Goal: Task Accomplishment & Management: Complete application form

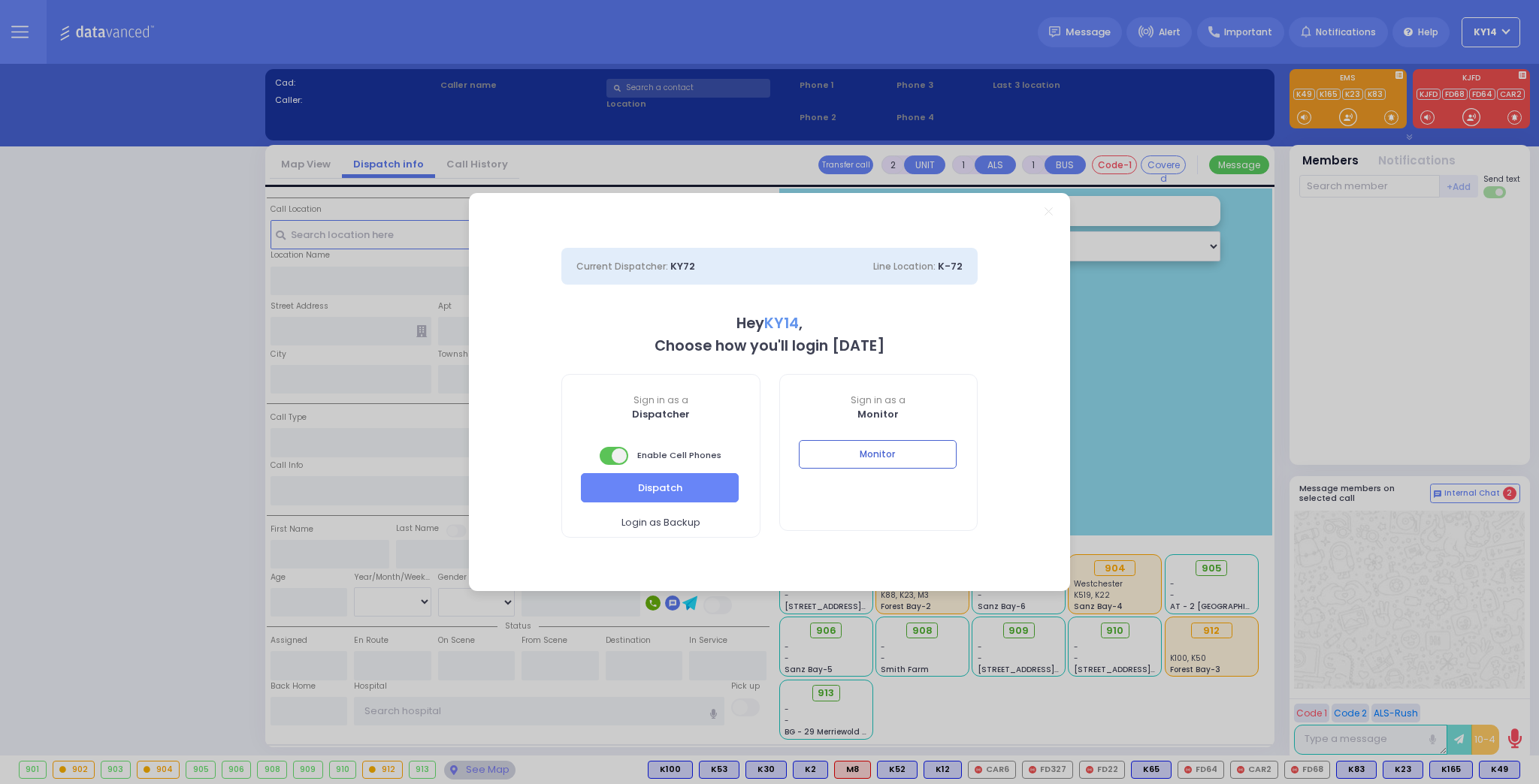
select select "2"
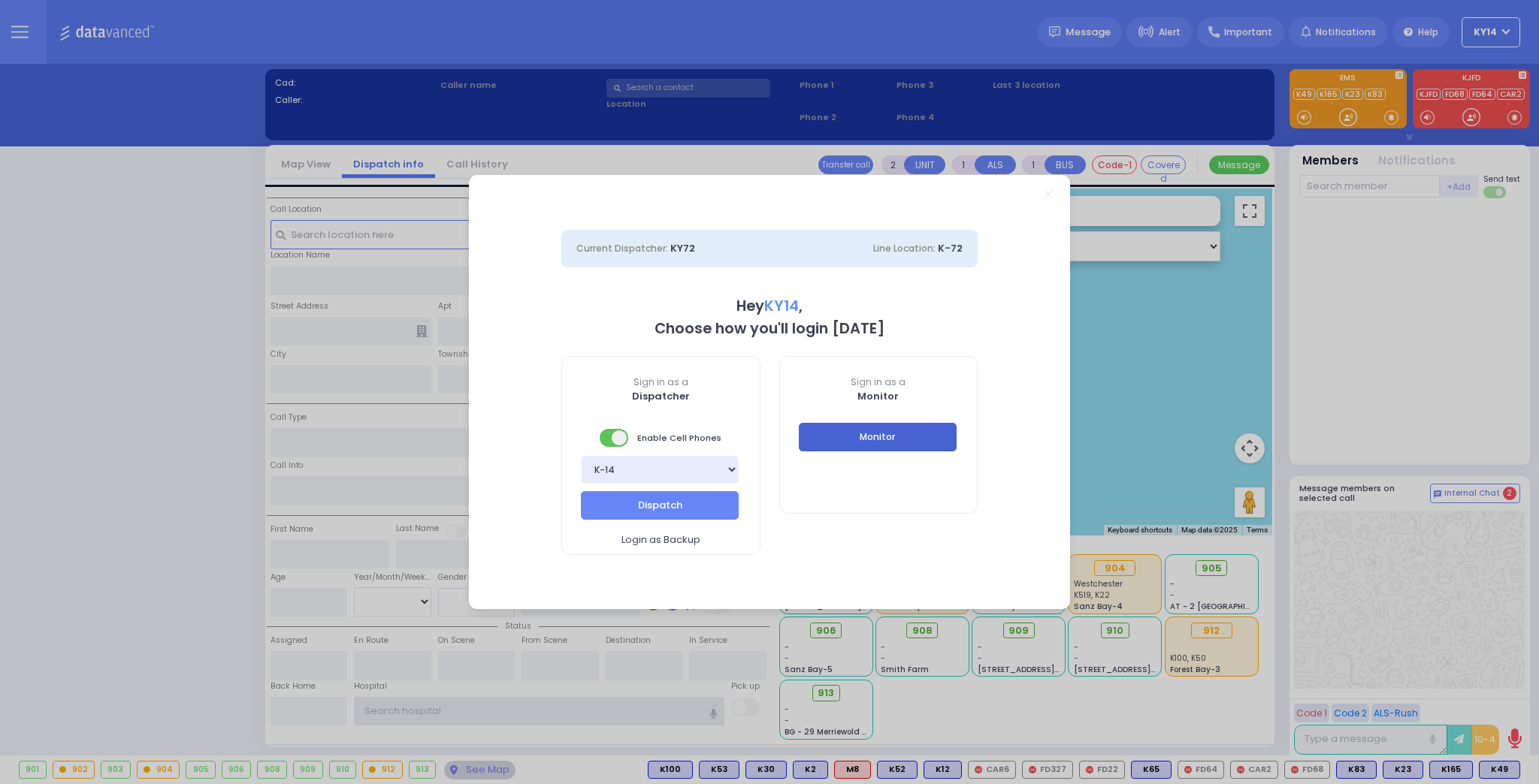
type input "ky14"
click at [880, 427] on button "Monitor" at bounding box center [877, 436] width 158 height 28
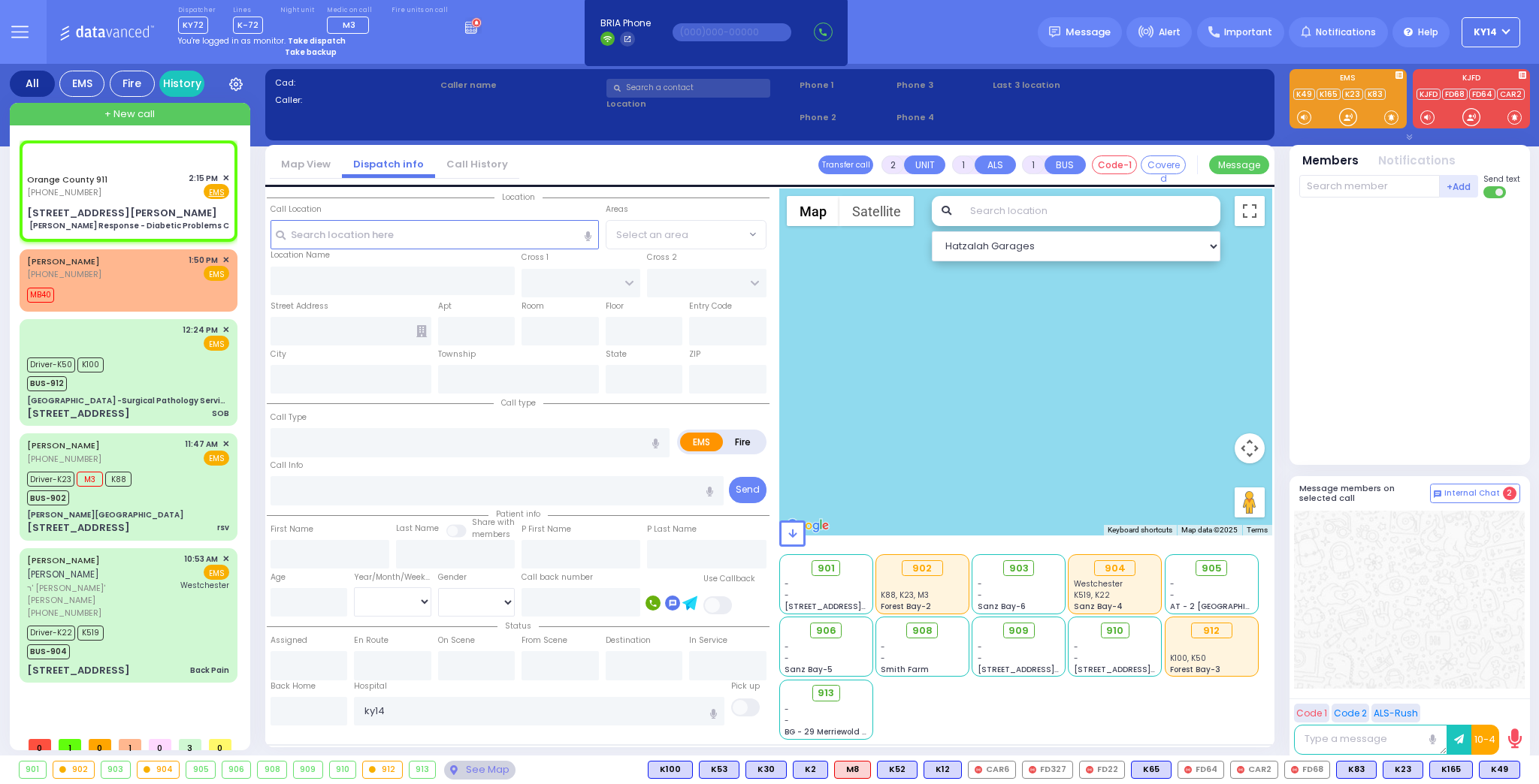
type input "6"
select select
type input "[PERSON_NAME] Response - Diabetic Problems C"
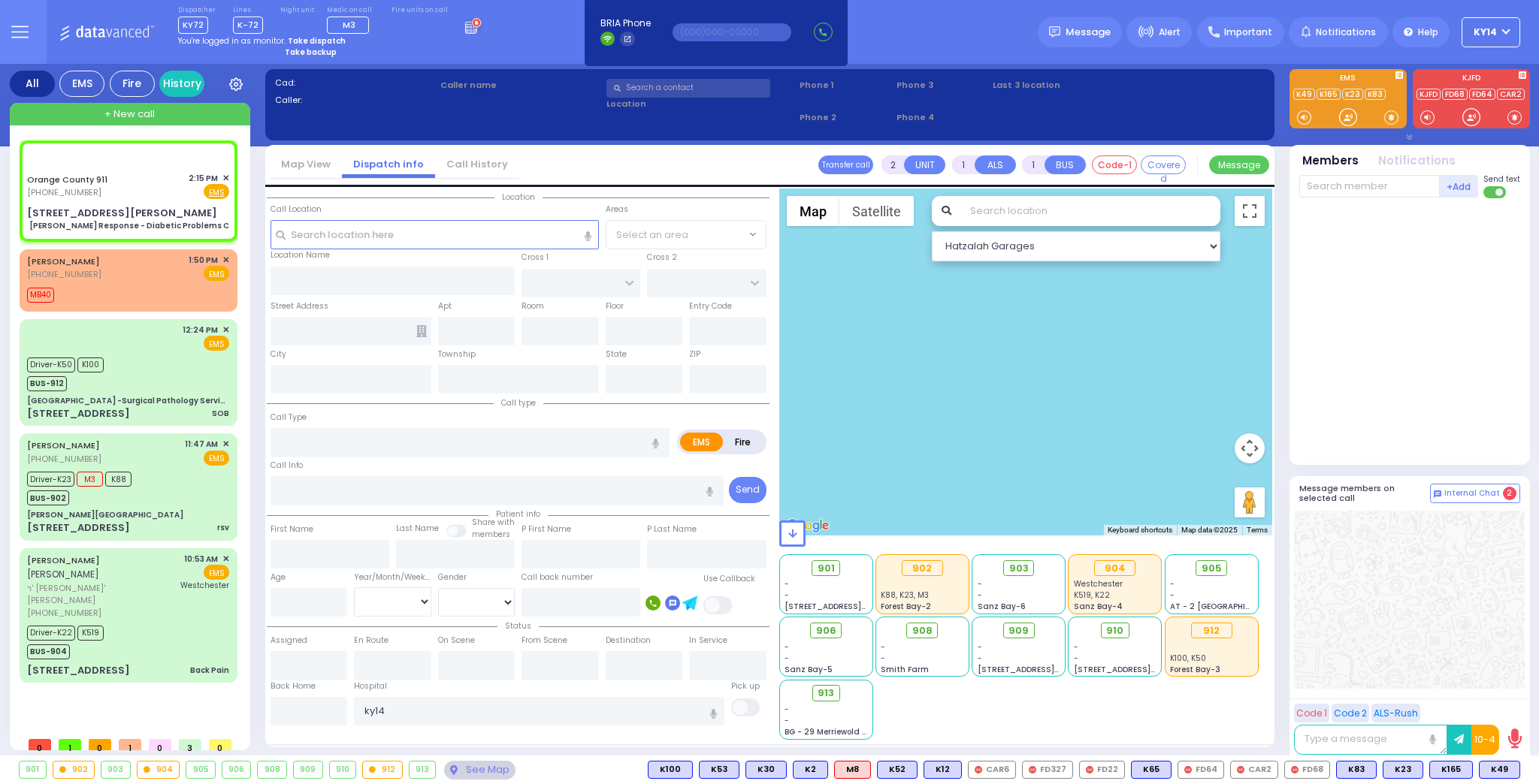
radio input "true"
type input "Nature: : Charlie Response - Diabetic Problems C Address: : [STREET_ADDRESS][GE…"
select select
select select "Hatzalah Garages"
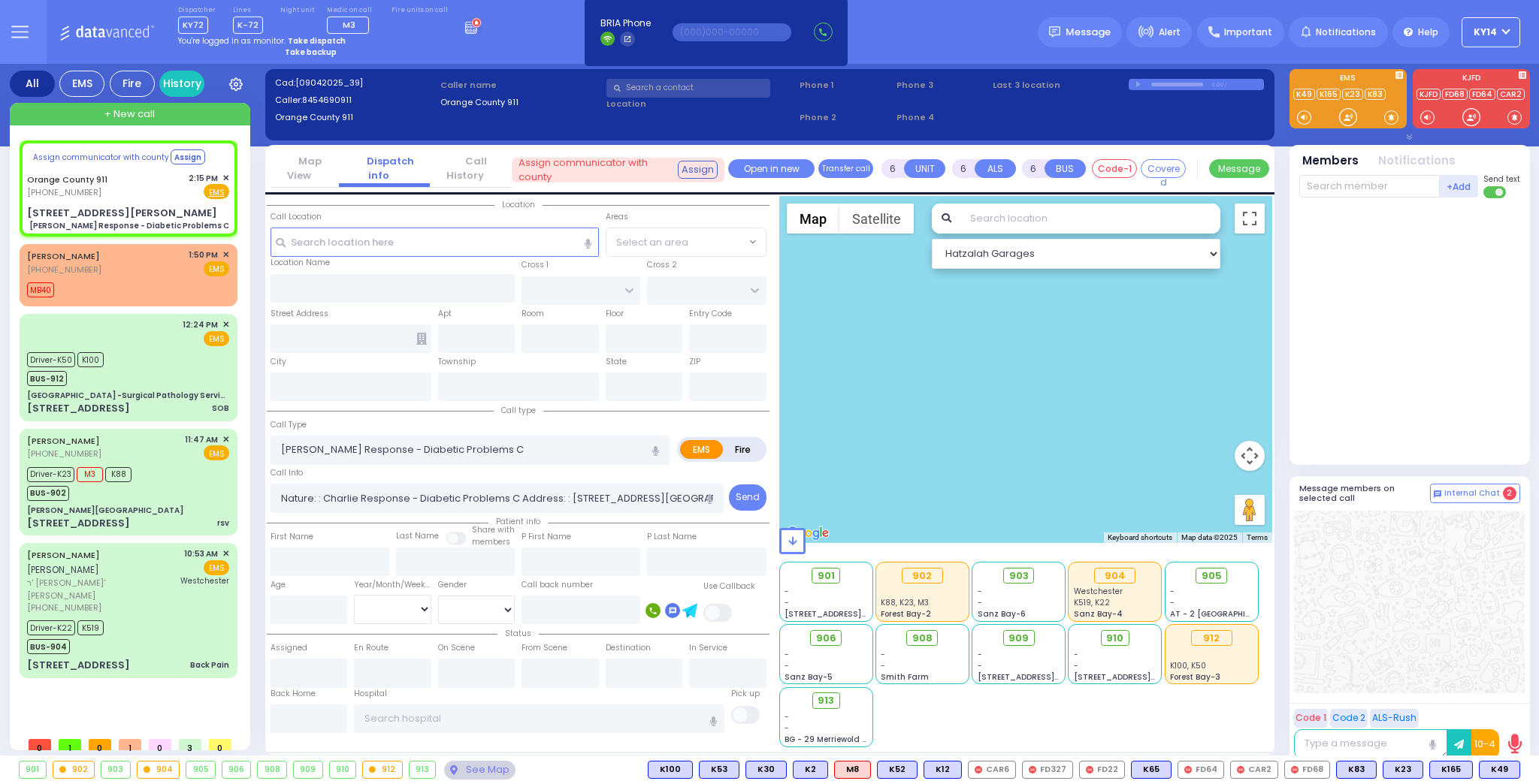
select select
radio input "true"
select select
select select "Hatzalah Garages"
type input "[STREET_ADDRESS][PERSON_NAME]"
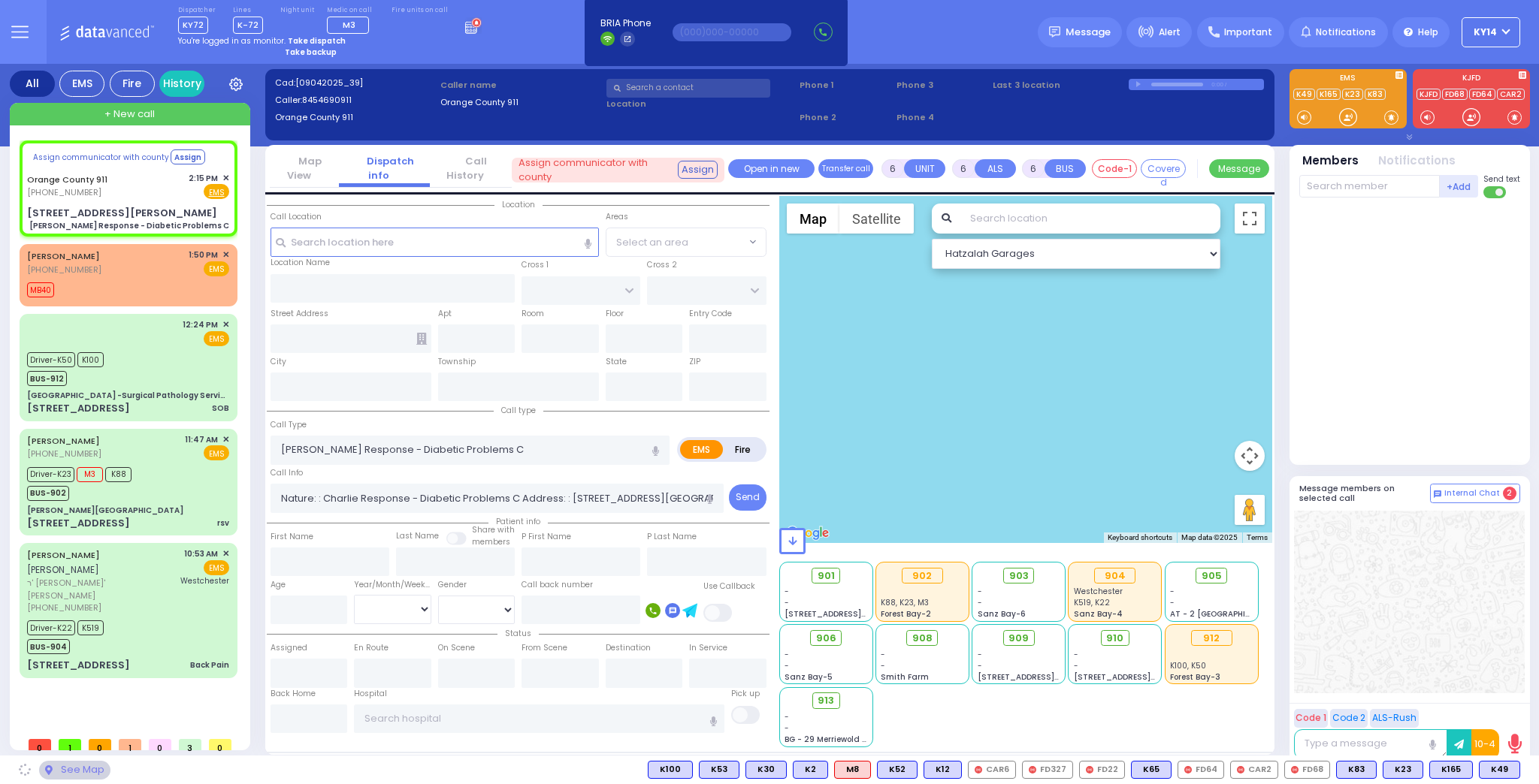
type input "Monroe"
type input "[US_STATE]"
type input "10930"
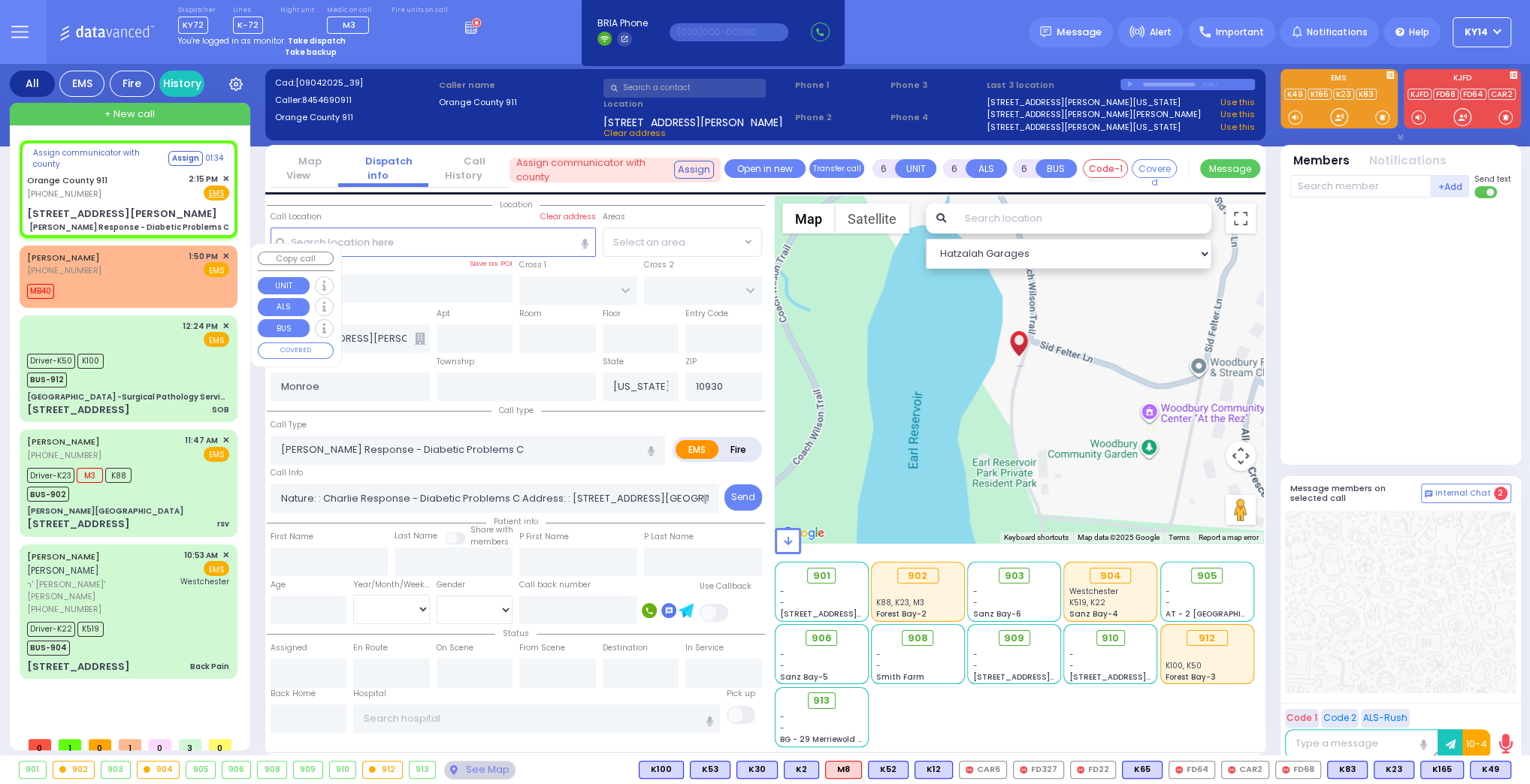
click at [161, 264] on div "[PERSON_NAME] [PHONE_NUMBER] 1:50 PM ✕ EMS" at bounding box center [128, 264] width 202 height 28
type input "2"
type input "1"
select select
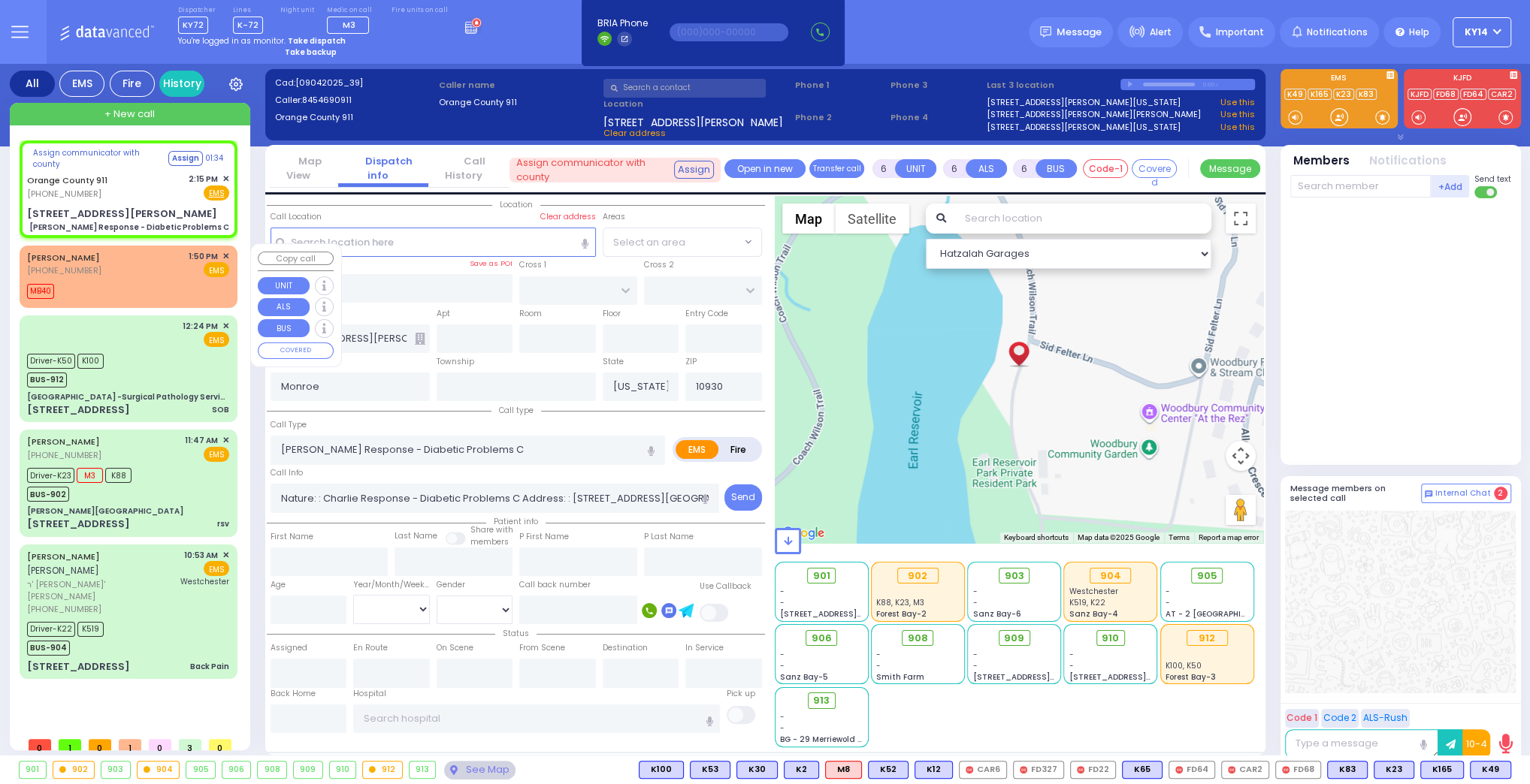
radio input "true"
select select
type input "13:50"
select select "Hatzalah Garages"
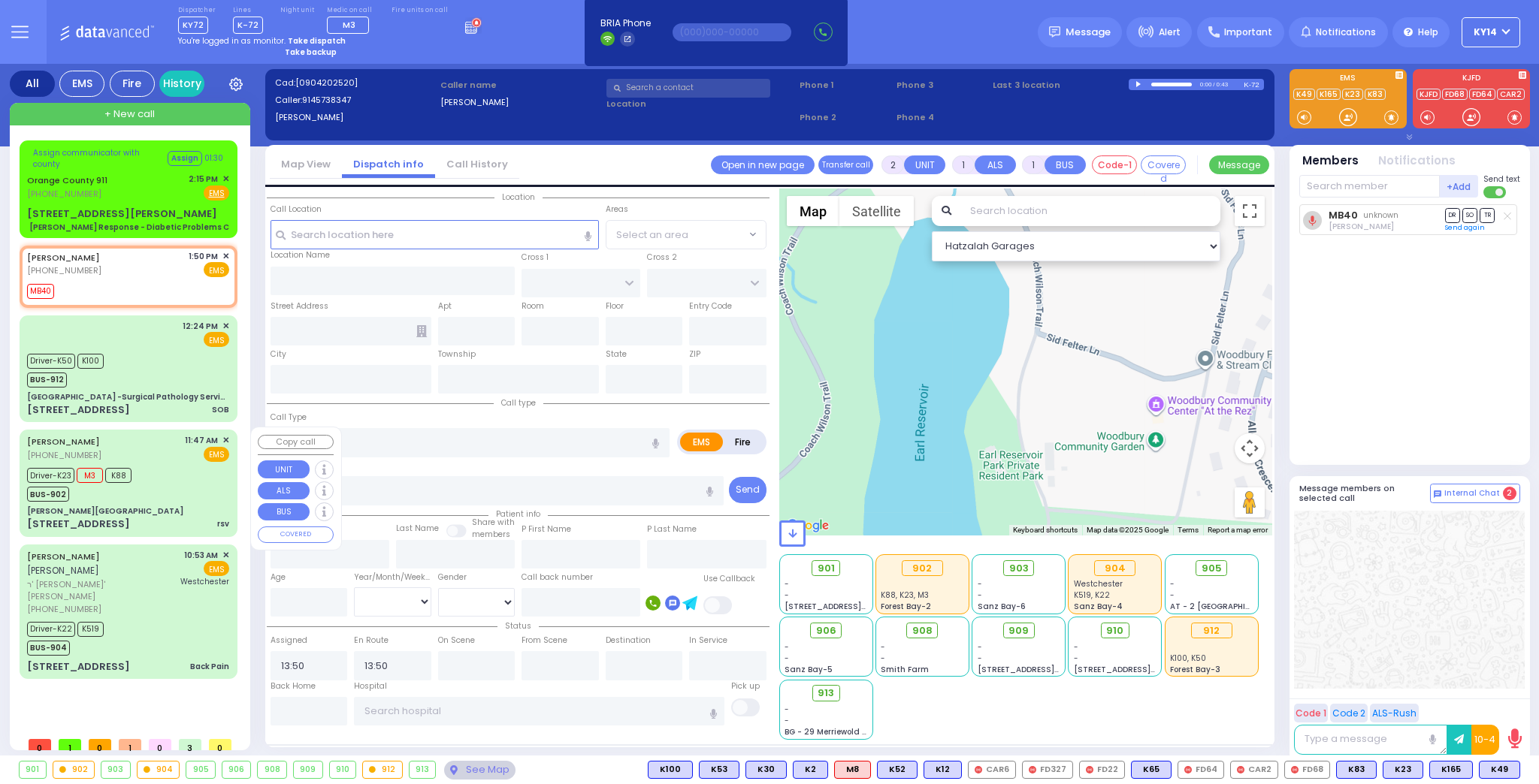
click at [150, 480] on div "Driver-K23 M3 K88 BUS-902" at bounding box center [128, 483] width 202 height 38
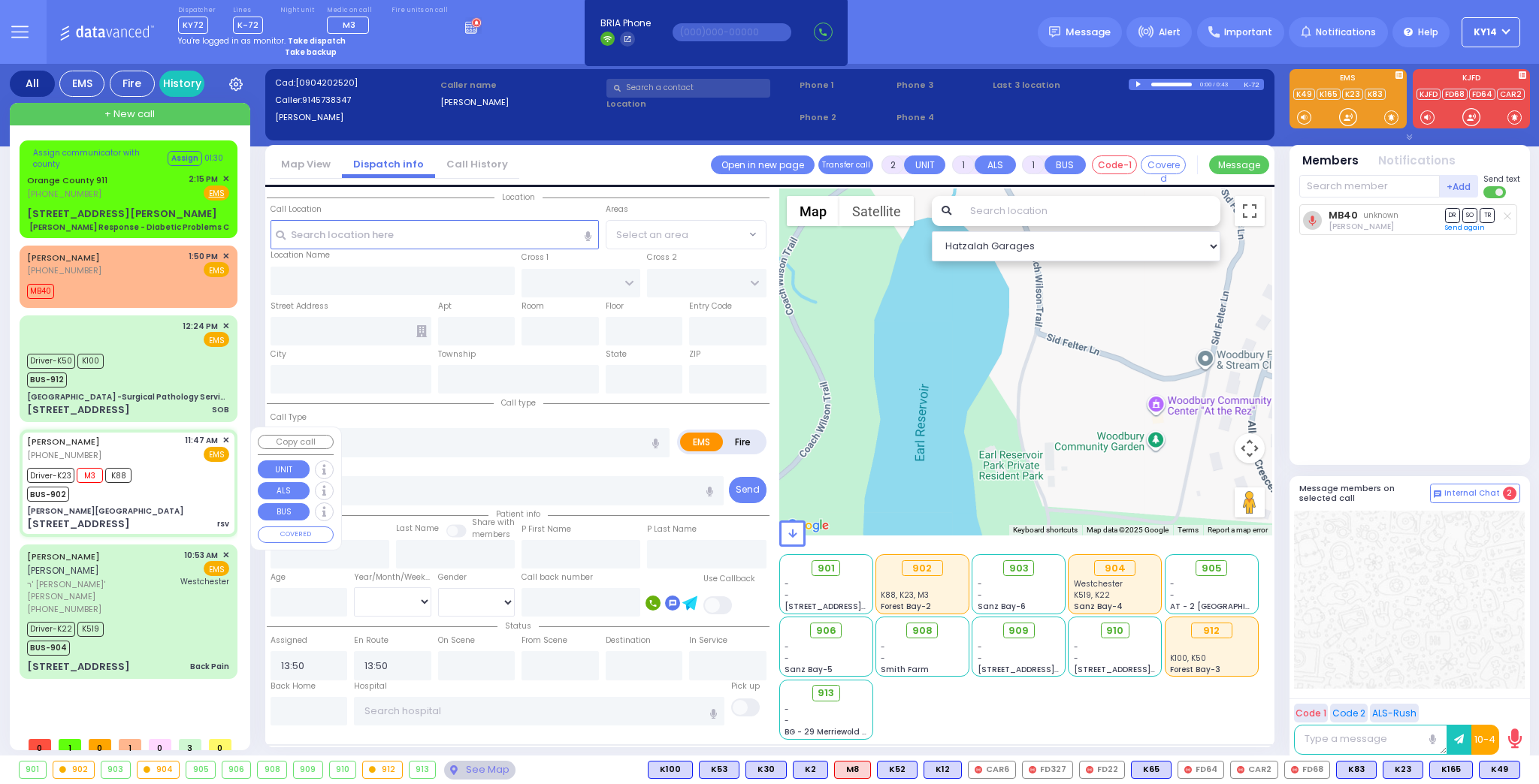
type input "6"
select select
type input "rsv"
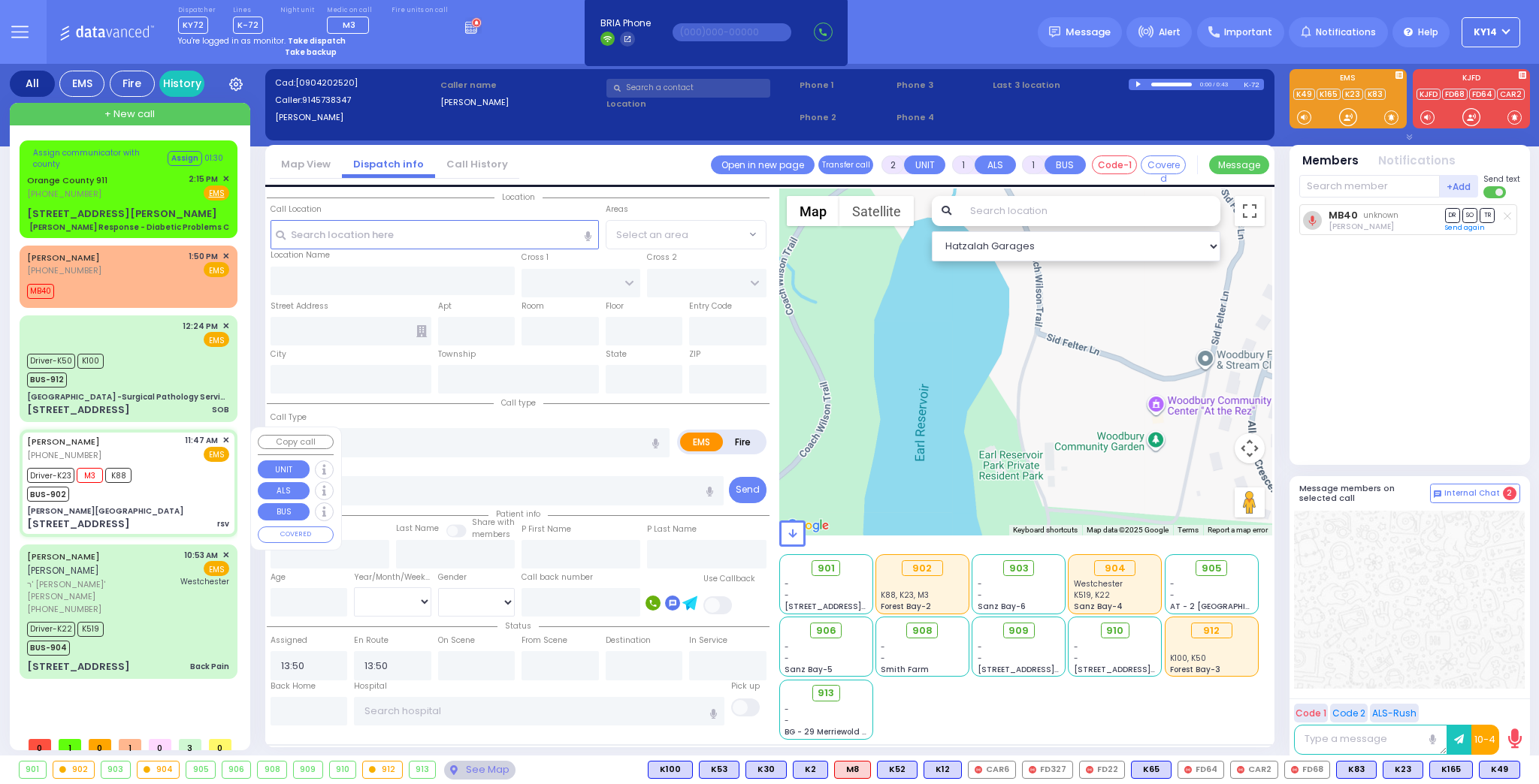
radio input "true"
type input "refuel"
type input "[PERSON_NAME]"
type input "4"
select select "Month"
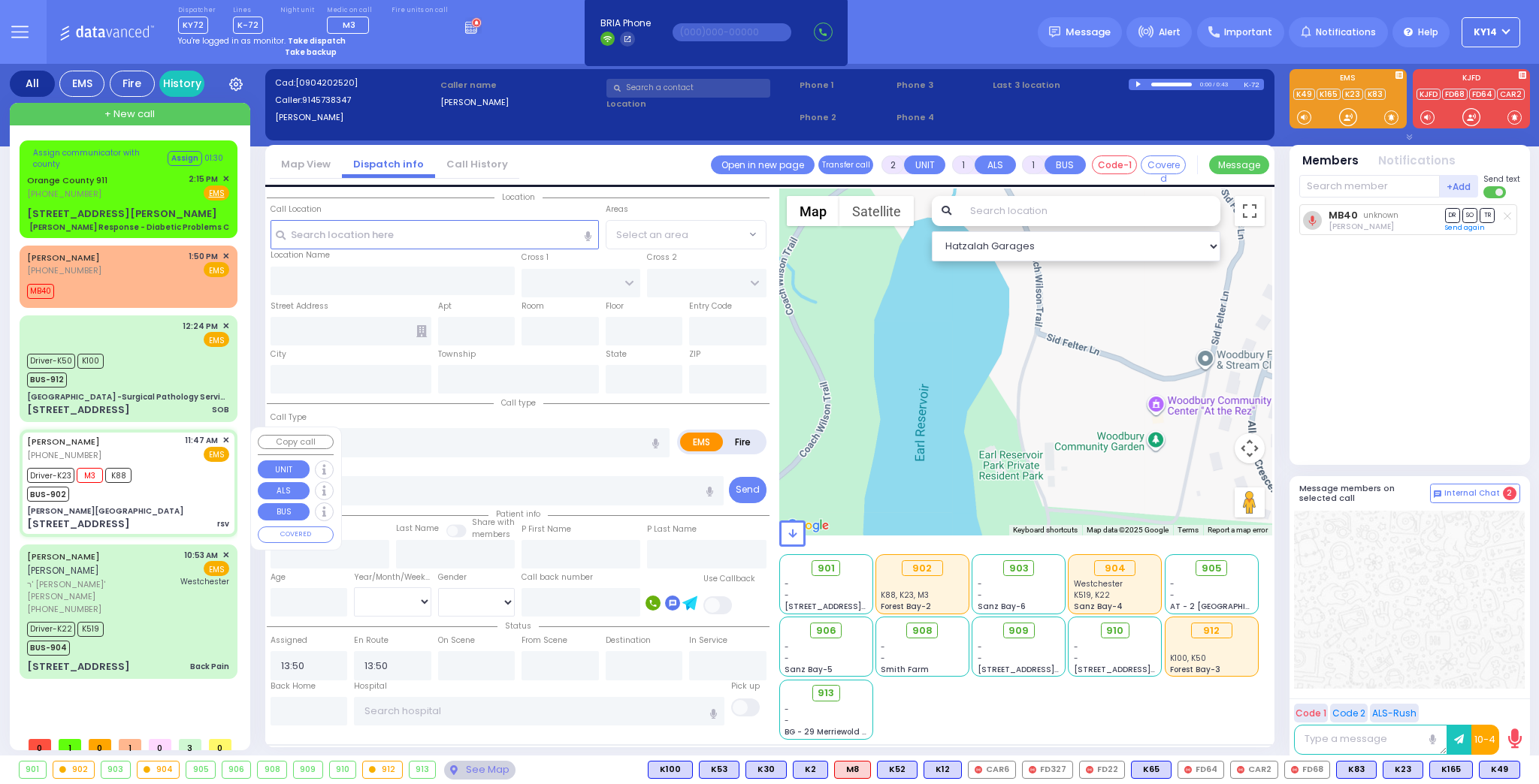
select select "[DEMOGRAPHIC_DATA]"
type input "11:47"
type input "11:50"
type input "11:51"
type input "12:09"
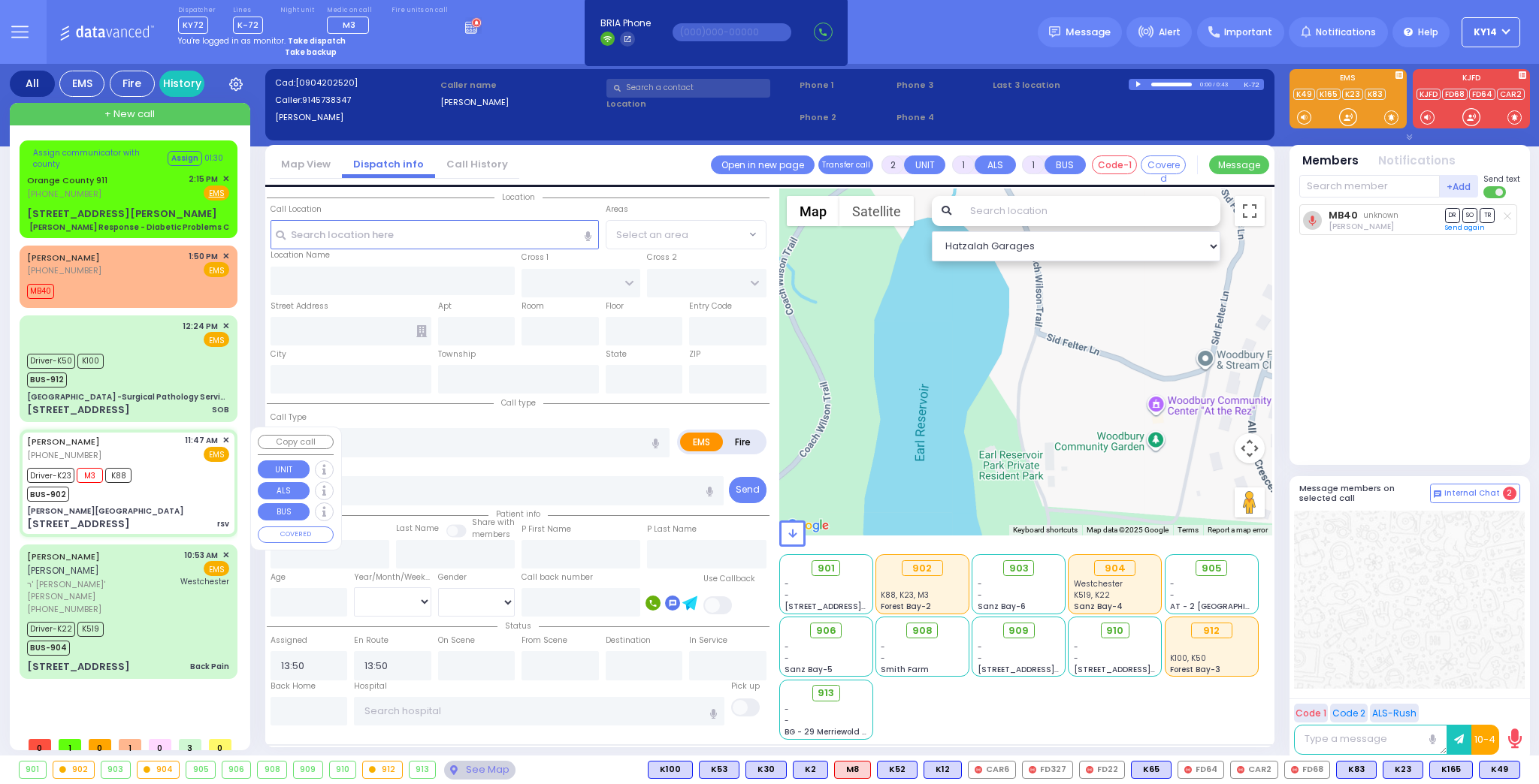
type input "12:57"
type input "13:20"
type input "[US_STATE][GEOGRAPHIC_DATA]- [GEOGRAPHIC_DATA] [STREET_ADDRESS][US_STATE]"
select select "Hatzalah Garages"
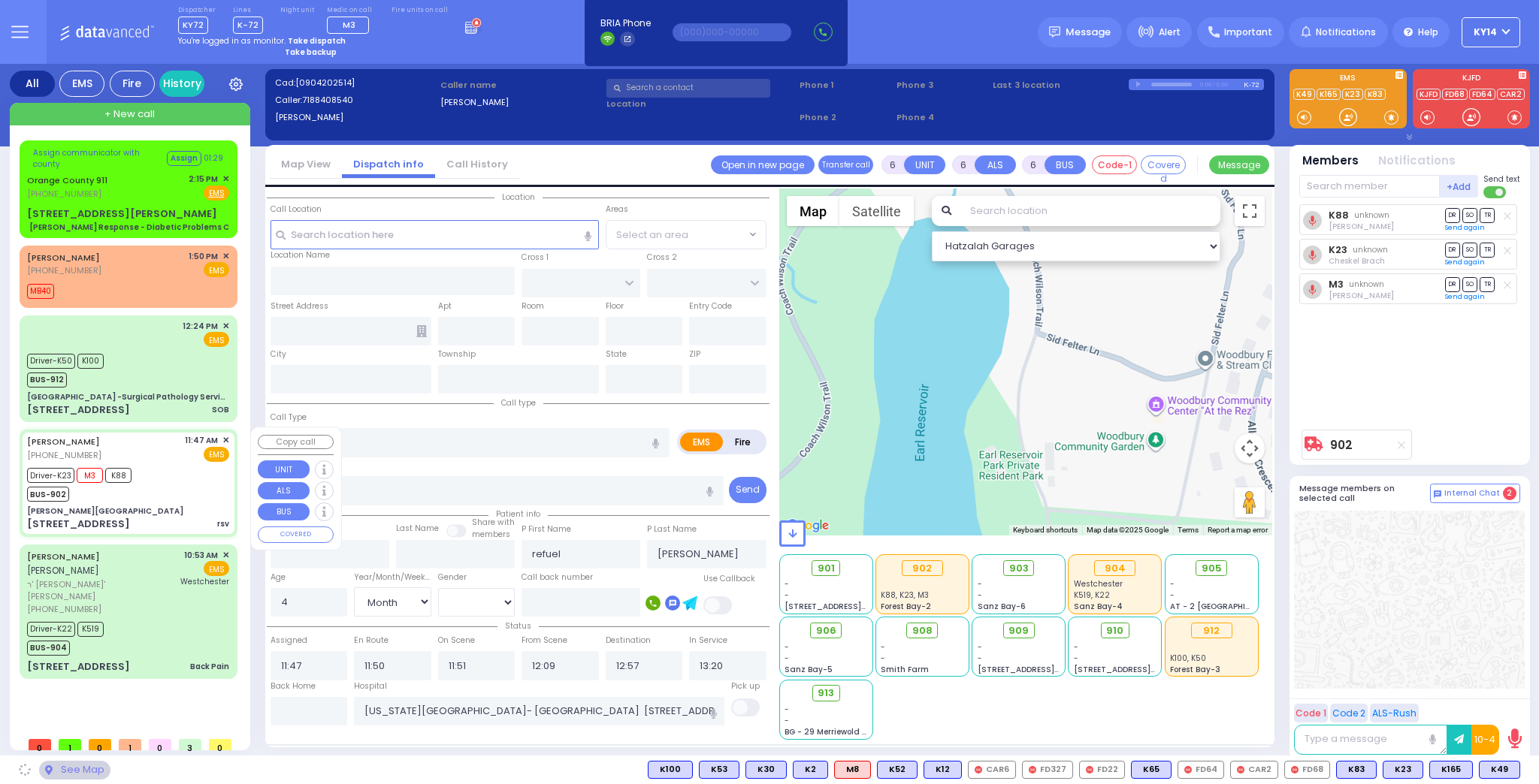
type input "[PERSON_NAME][GEOGRAPHIC_DATA]"
type input "MERON DR"
type input "RATZFERT WAY"
type input "[STREET_ADDRESS]"
type input "4"
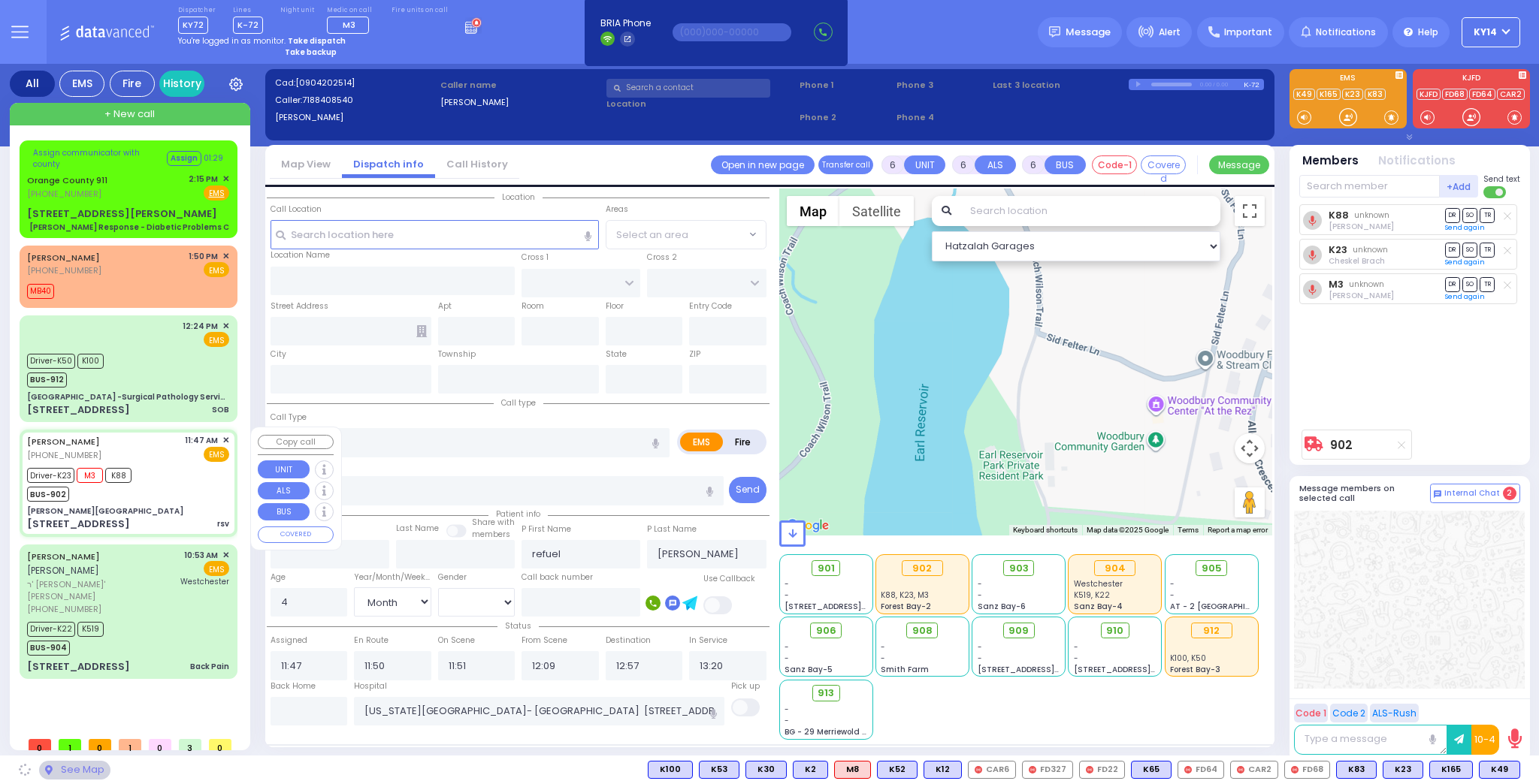
type input "2"
type input "Monroe"
type input "[US_STATE]"
type input "10950"
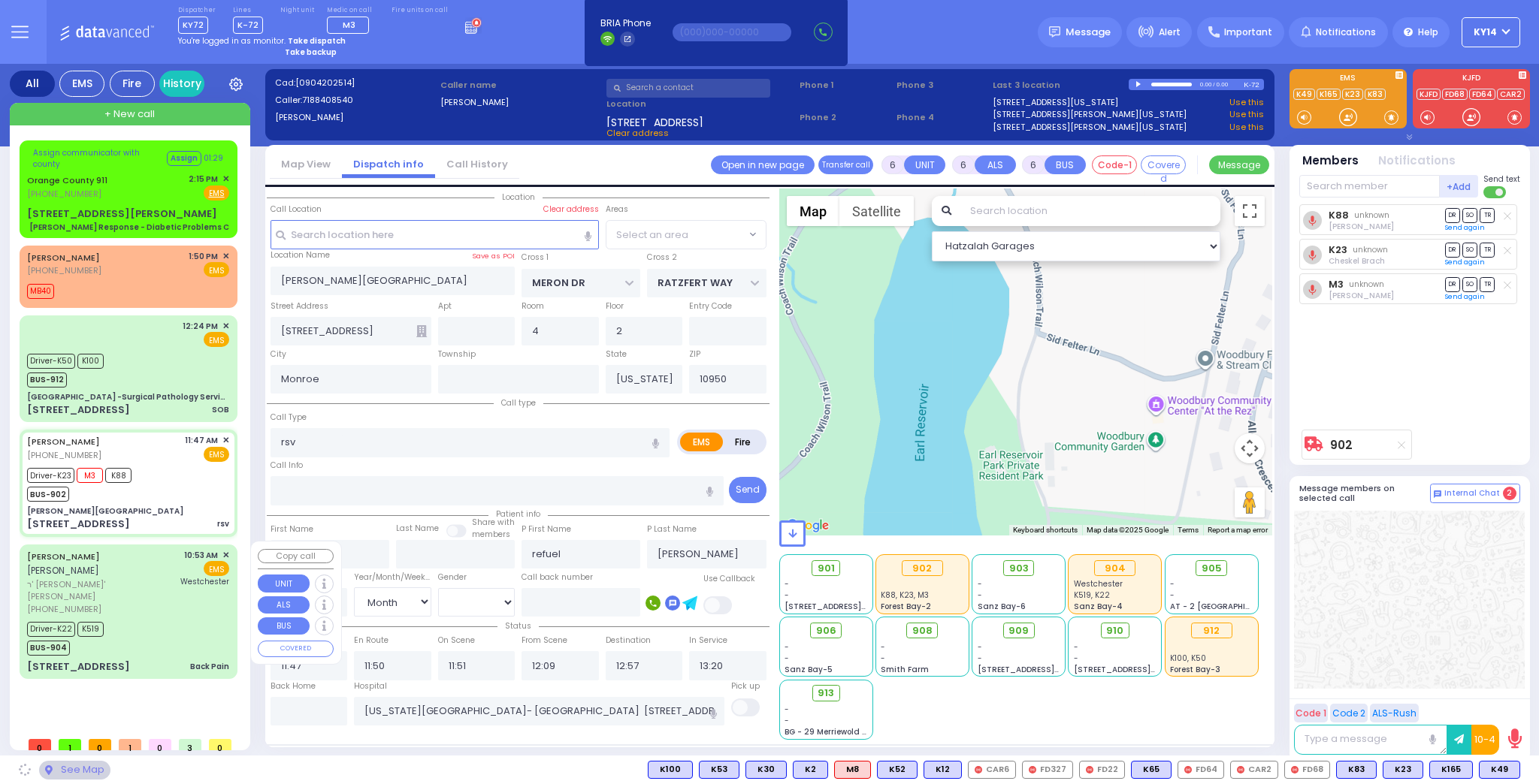
select select "SECTION 6"
click at [154, 582] on div "[PERSON_NAME] [PERSON_NAME] ר' [PERSON_NAME] - ר' [PERSON_NAME] [PHONE_NUMBER] …" at bounding box center [128, 583] width 202 height 67
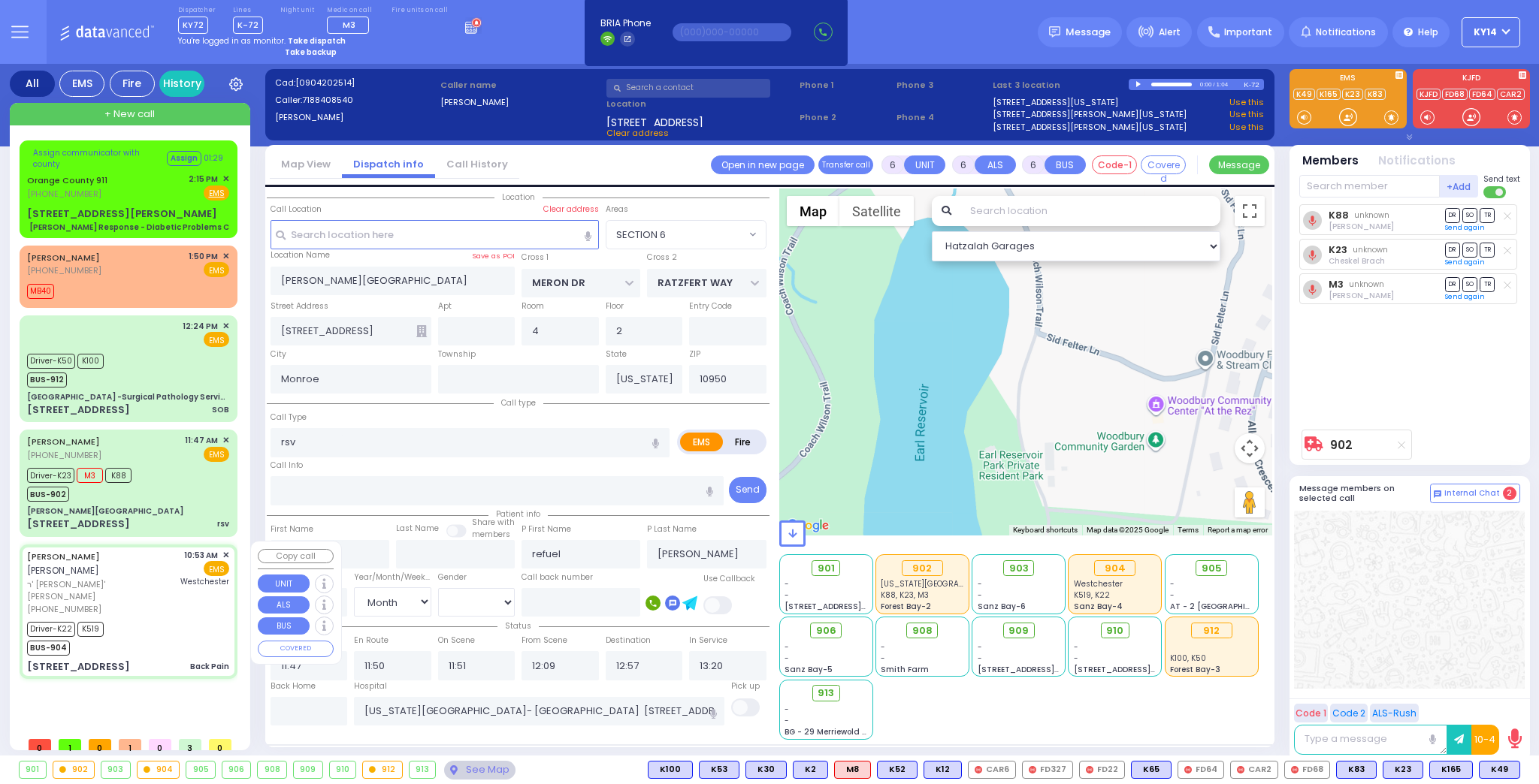
select select
type input "Back Pain"
radio input "true"
type input "[PERSON_NAME]"
type input "GLUCK"
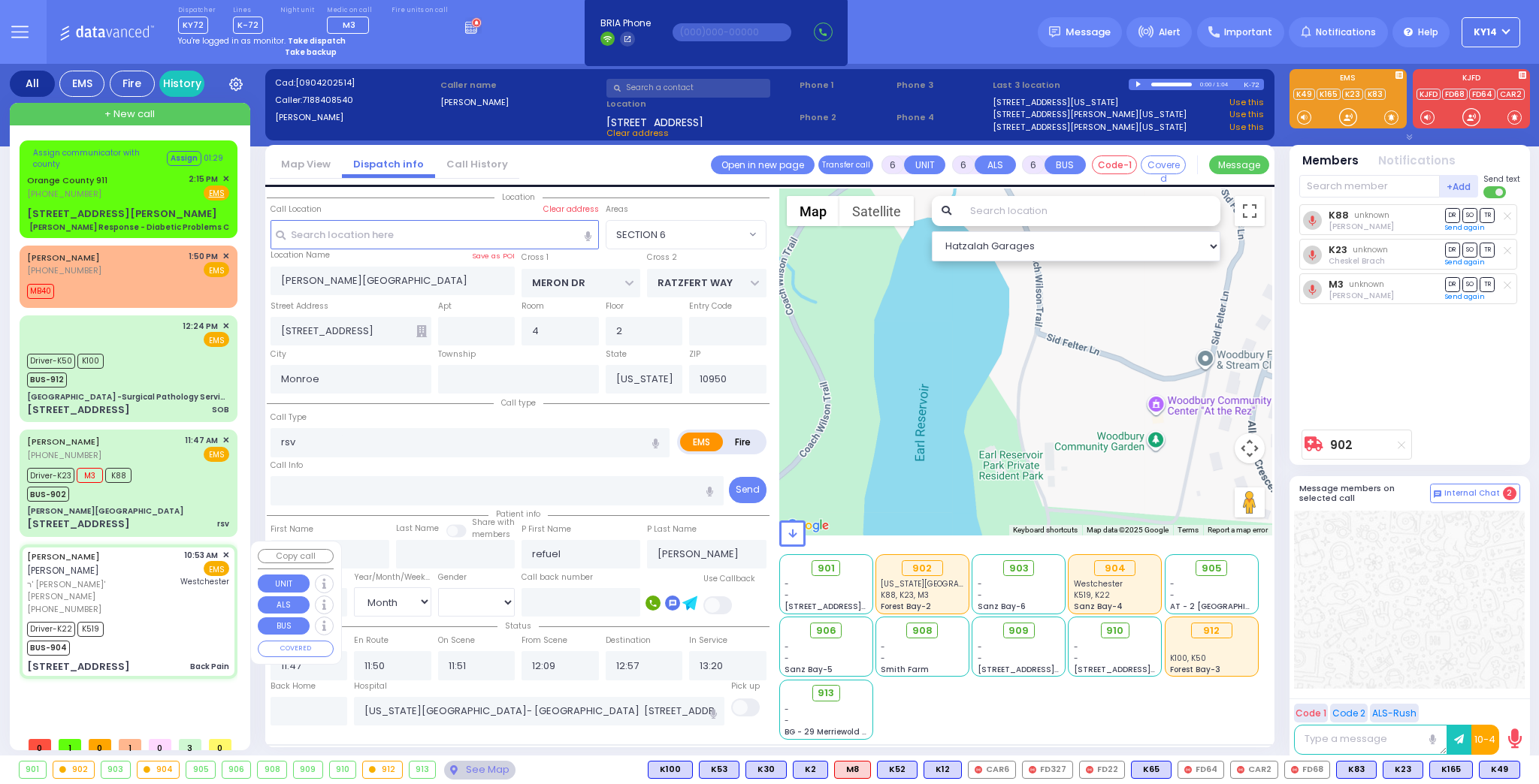
type input "[PERSON_NAME]"
type input "Gluck"
type input "44"
select select "Year"
select select "[DEMOGRAPHIC_DATA]"
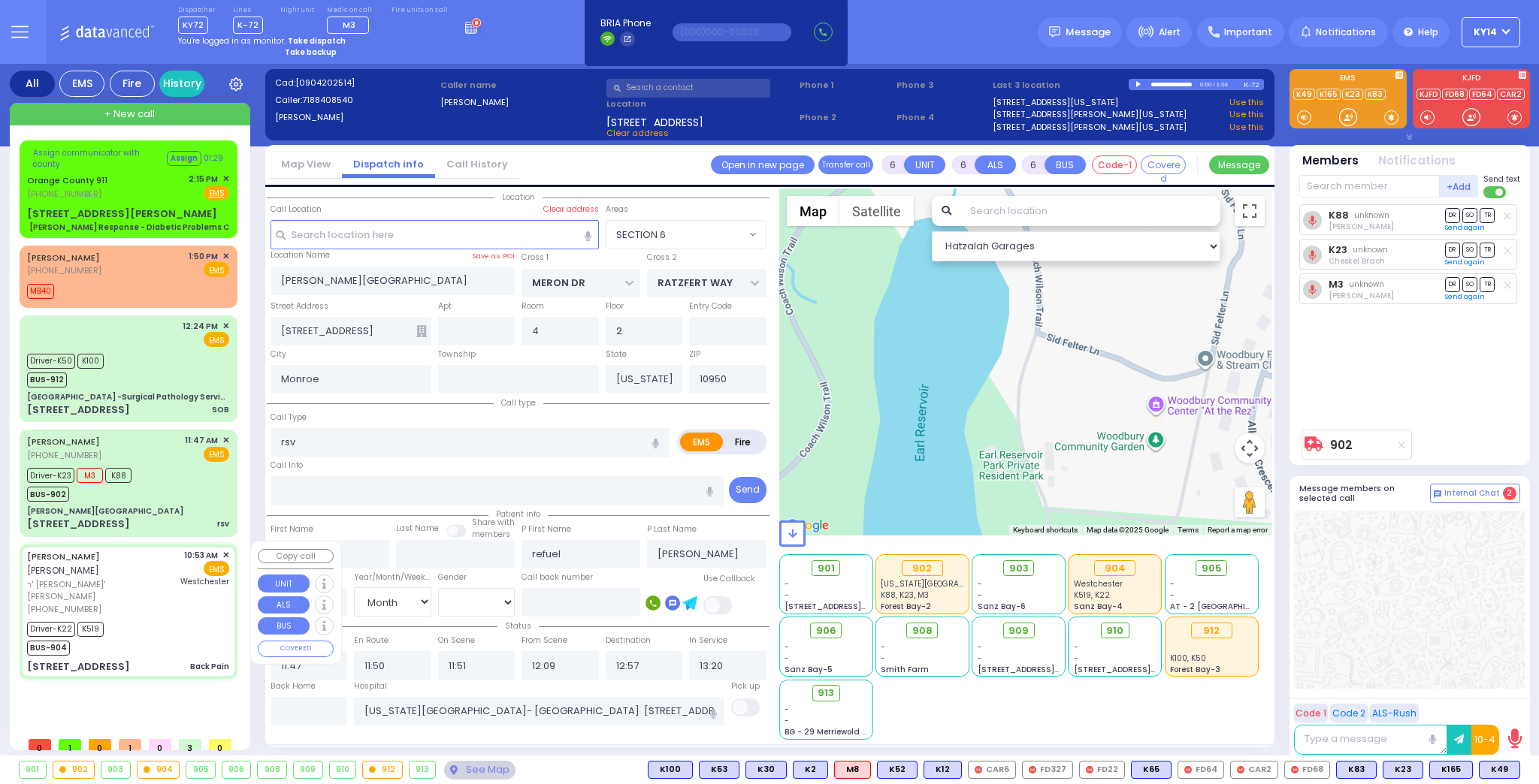
type input "10:53"
type input "10:56"
type input "11:02"
type input "11:23"
type input "12:17"
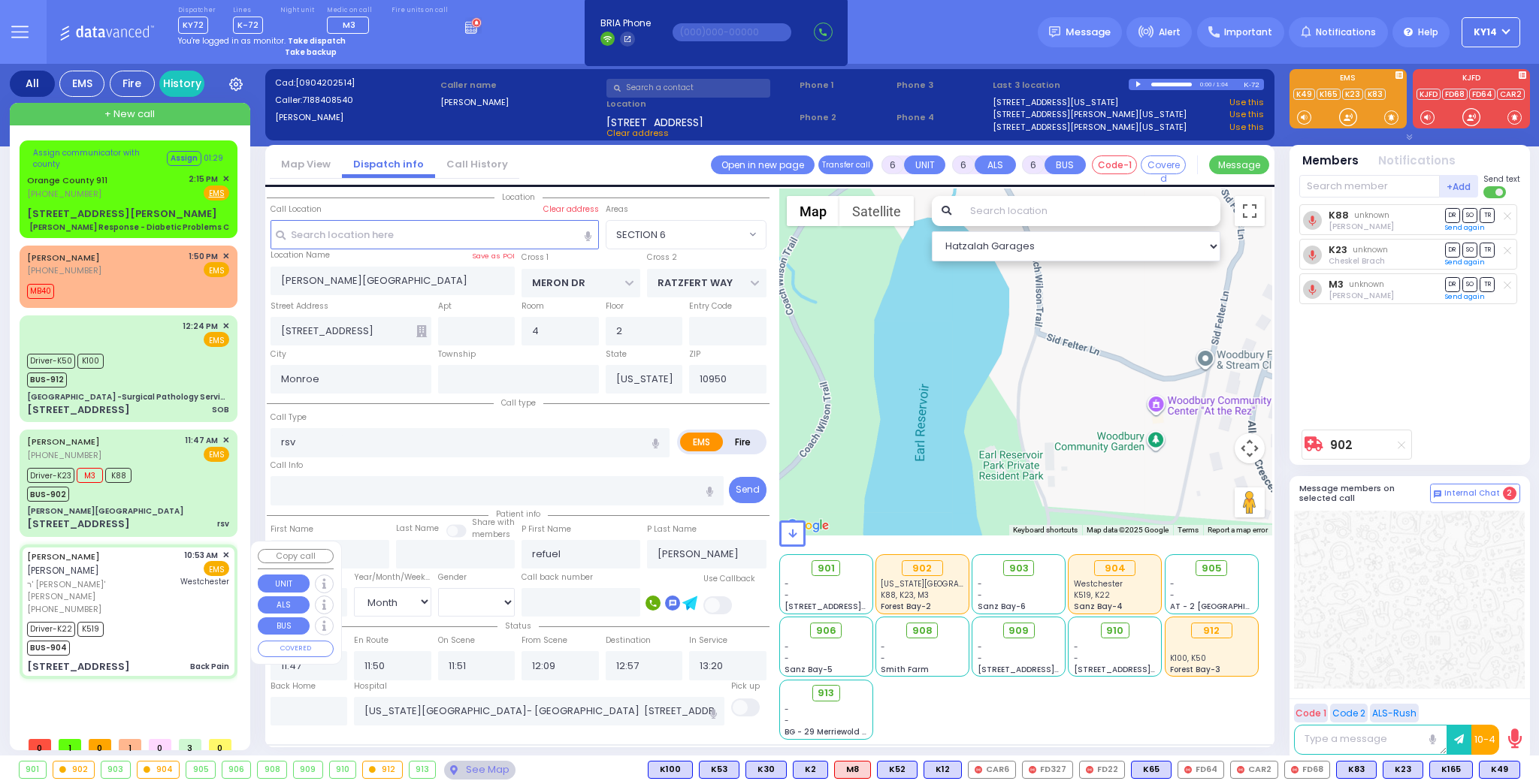
type input "14:40"
type input "[GEOGRAPHIC_DATA]-[PERSON_NAME][GEOGRAPHIC_DATA]"
type input "LIZENSK BLVD"
type input "MORDCHE SHER BLVD"
type input "[STREET_ADDRESS]"
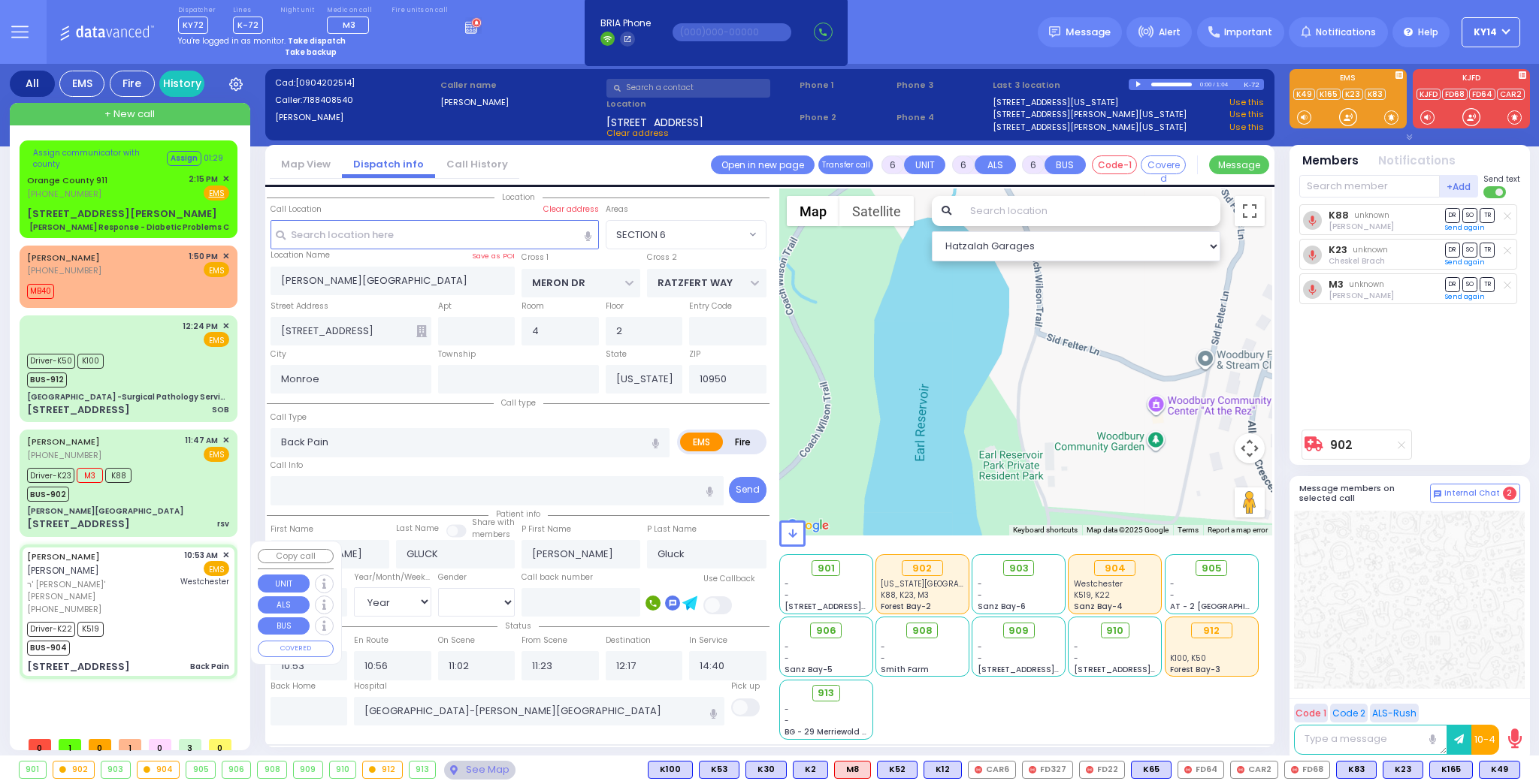
type input "303"
select select "SECTION 2"
select select "Hatzalah Garages"
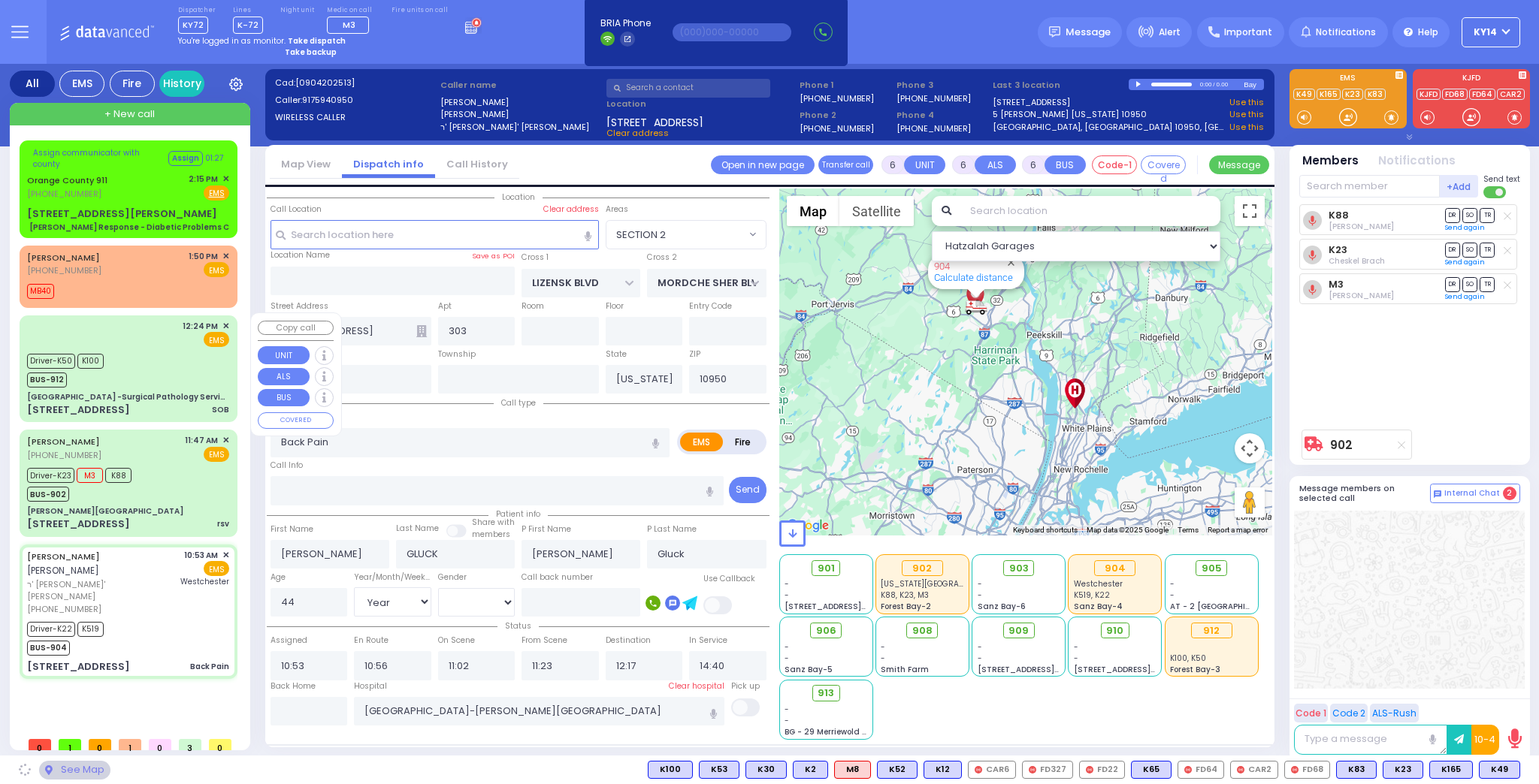
click at [141, 368] on div "Driver-K50 K100 BUS-912" at bounding box center [128, 369] width 202 height 38
select select
type input "SOB"
radio input "true"
type input "[PERSON_NAME]"
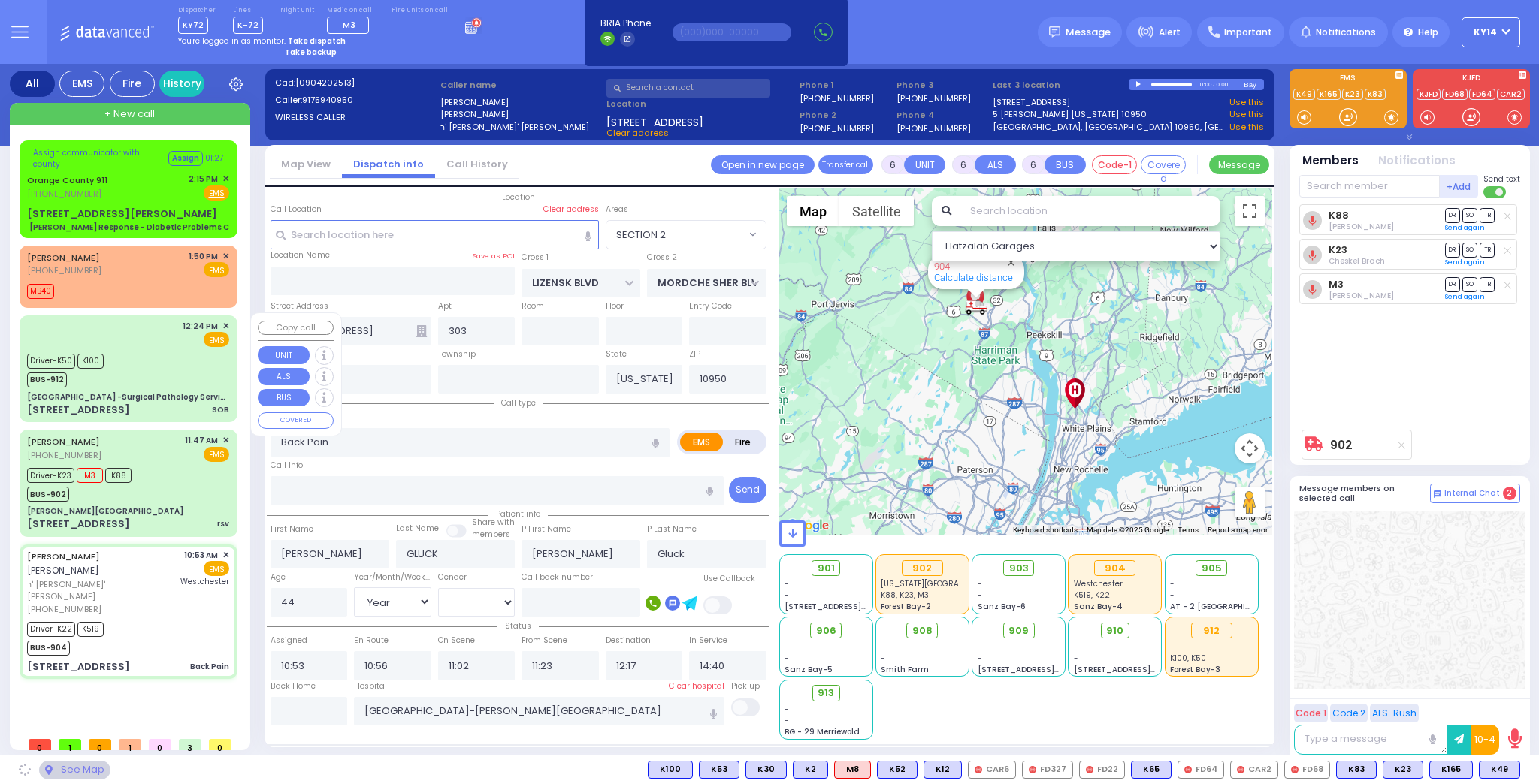
type input "[PERSON_NAME]"
type input "61"
select select "Year"
select select "[DEMOGRAPHIC_DATA]"
type input "12:24"
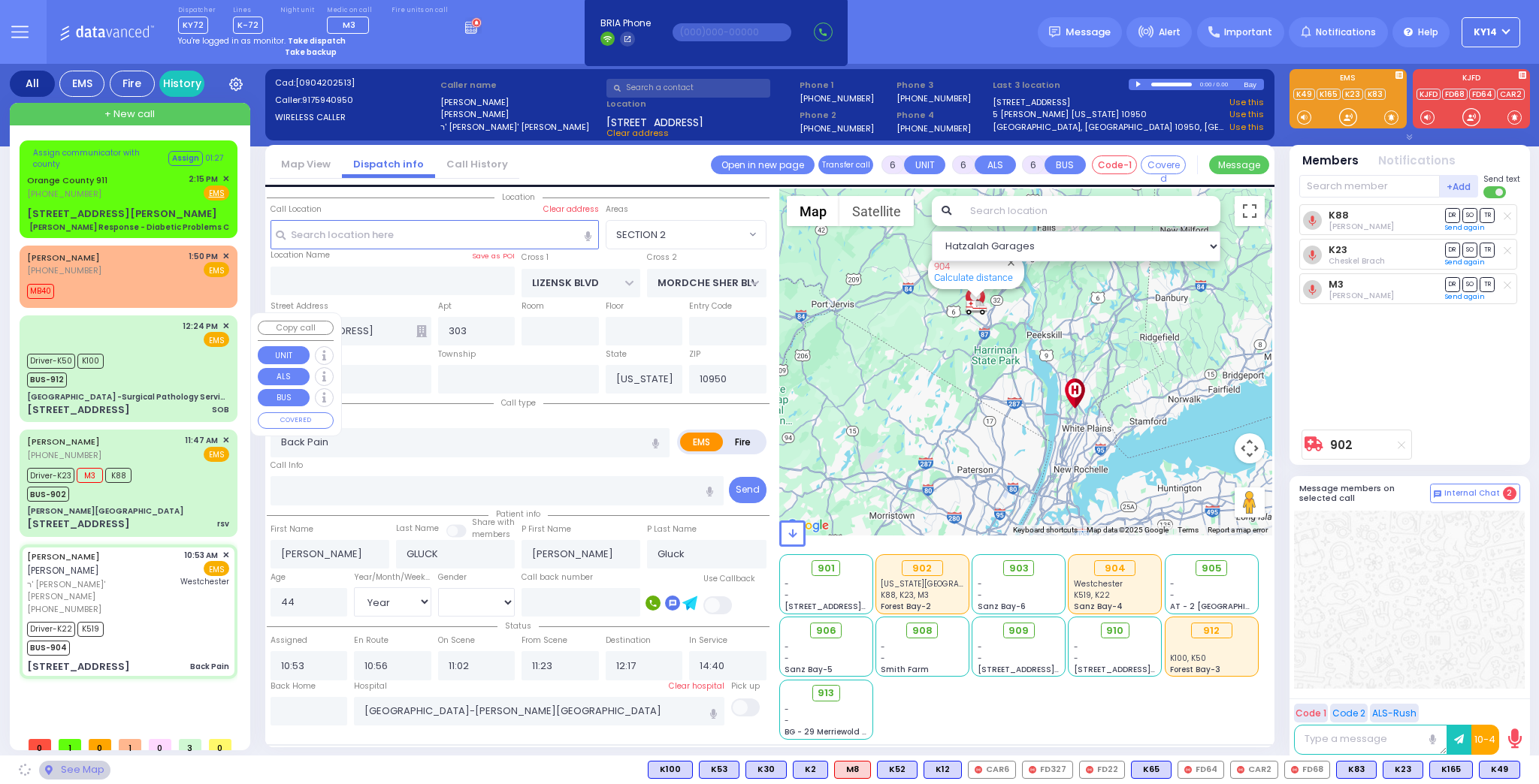
type input "12:25"
type input "13:12"
type input "13:31"
type input "[US_STATE][GEOGRAPHIC_DATA]- [GEOGRAPHIC_DATA] [STREET_ADDRESS][US_STATE]"
select select "Hatzalah Garages"
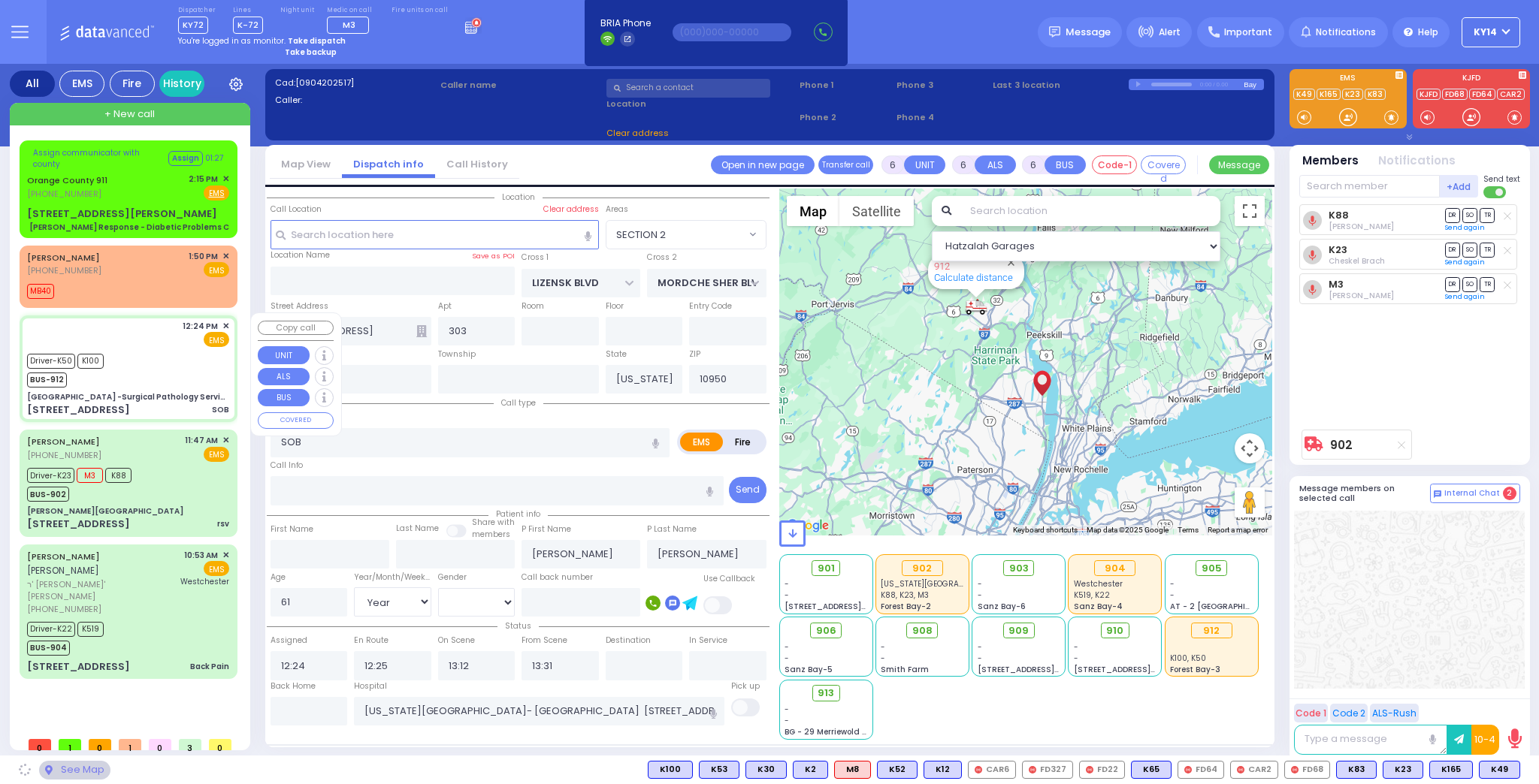
type input "[GEOGRAPHIC_DATA] -Surgical Pathology Services"
type input "HAVEN COURT"
type input "[PERSON_NAME][GEOGRAPHIC_DATA]"
type input "[STREET_ADDRESS]"
type input "Nyack"
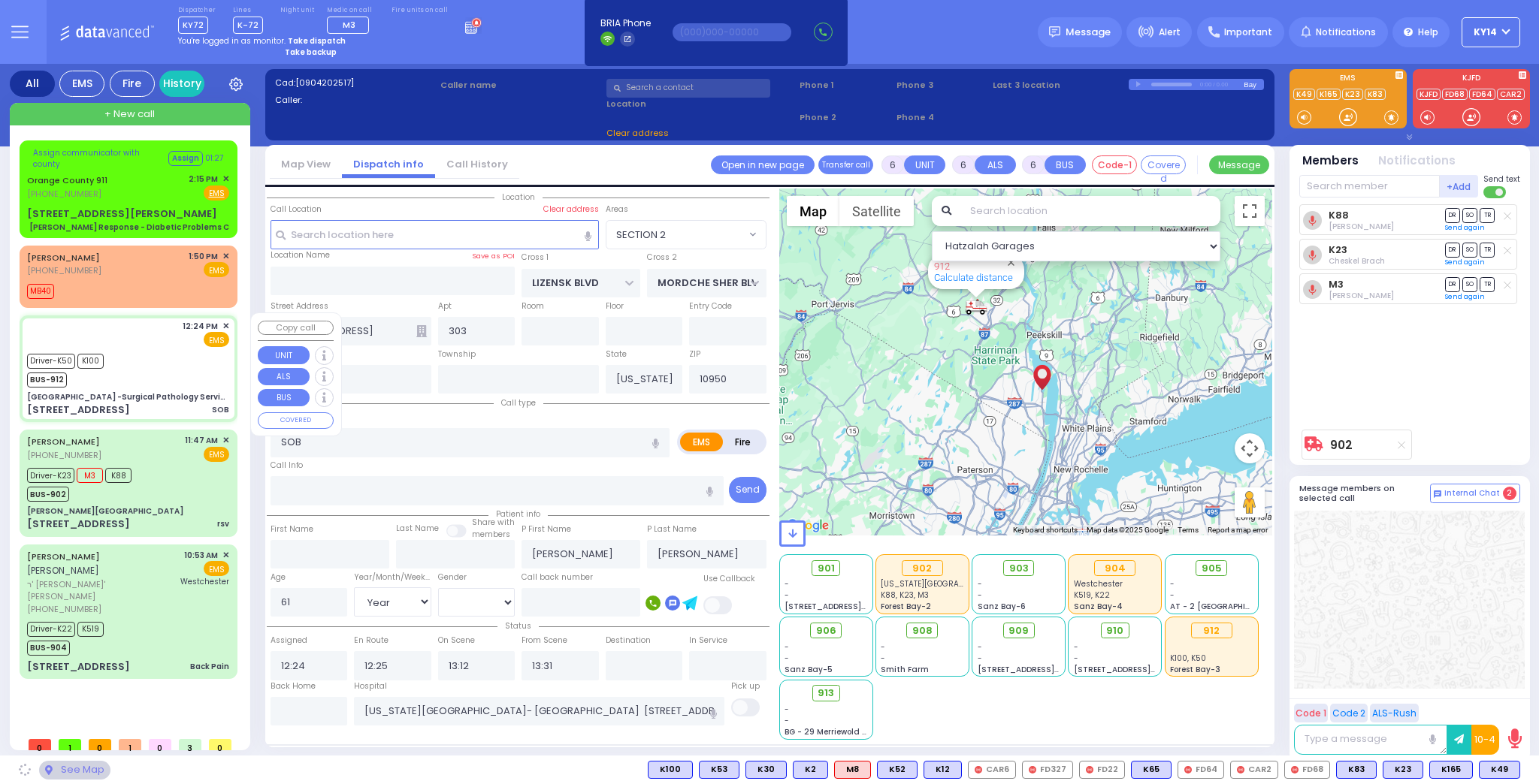
type input "10960"
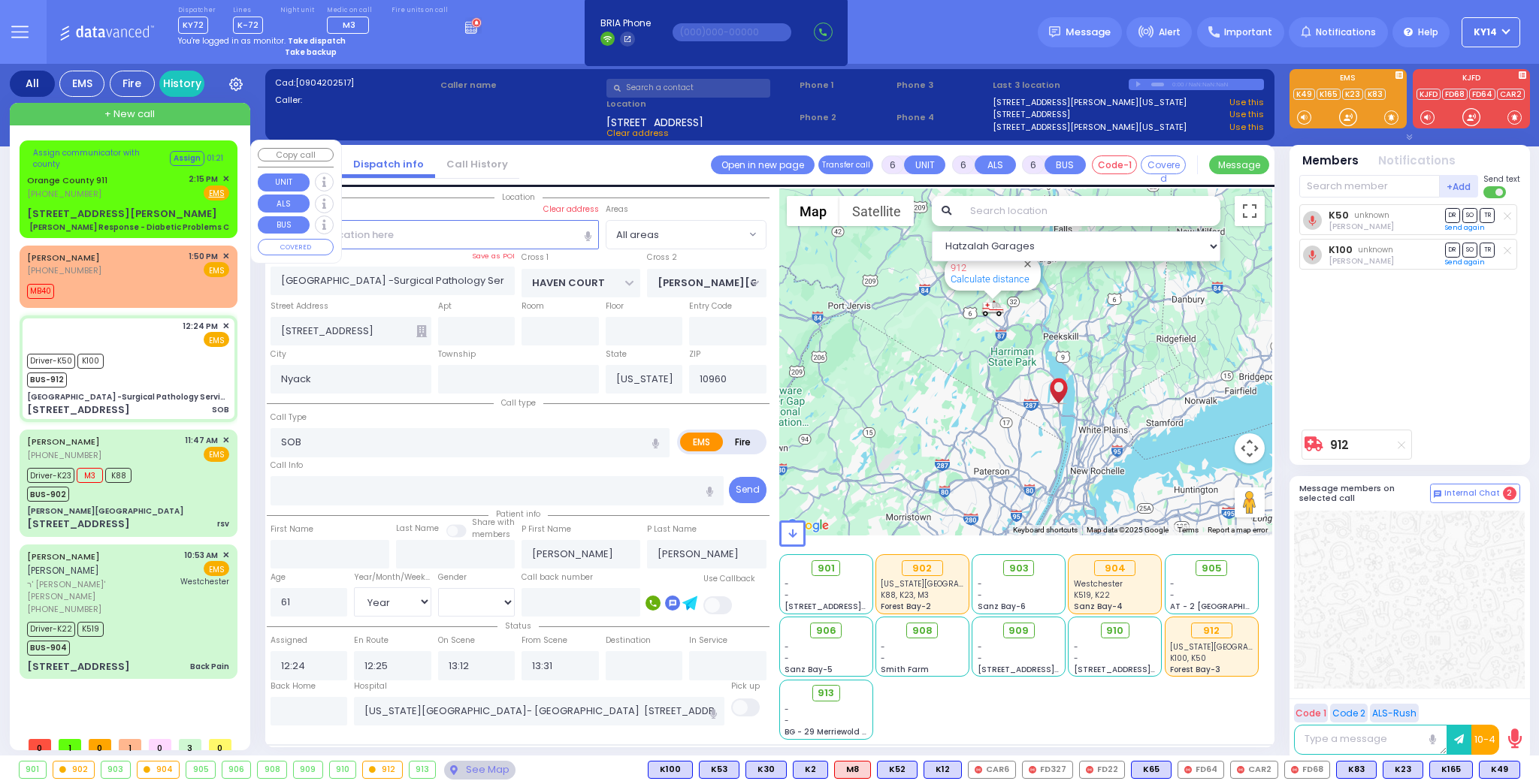
click at [142, 185] on div "Orange County 911 [PHONE_NUMBER] 2:15 PM ✕ Fire EMS" at bounding box center [128, 186] width 202 height 28
select select
type input "[PERSON_NAME] Response - Diabetic Problems C"
radio input "true"
type input "Nature: : Charlie Response - Diabetic Problems C Address: : [STREET_ADDRESS][GE…"
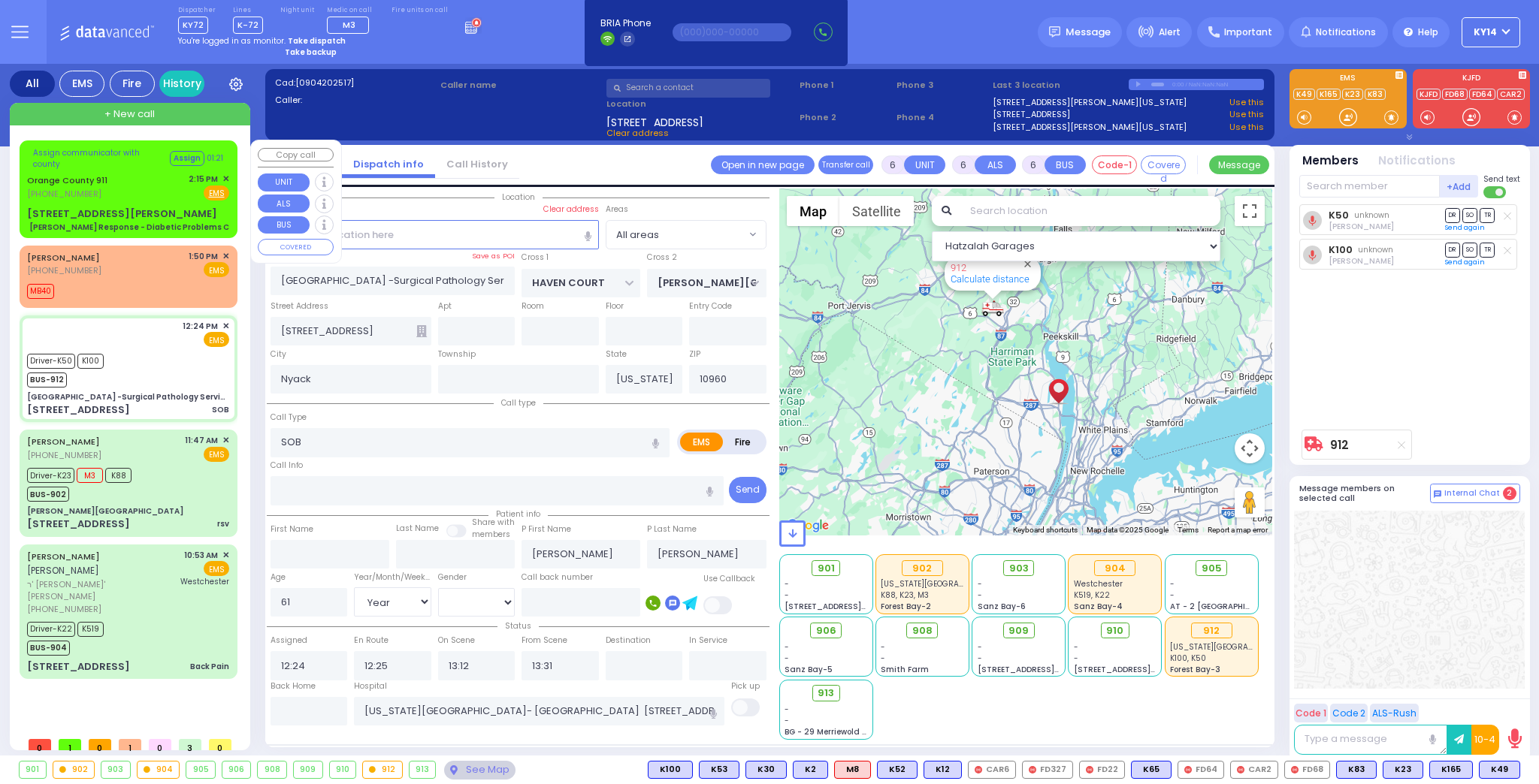
select select
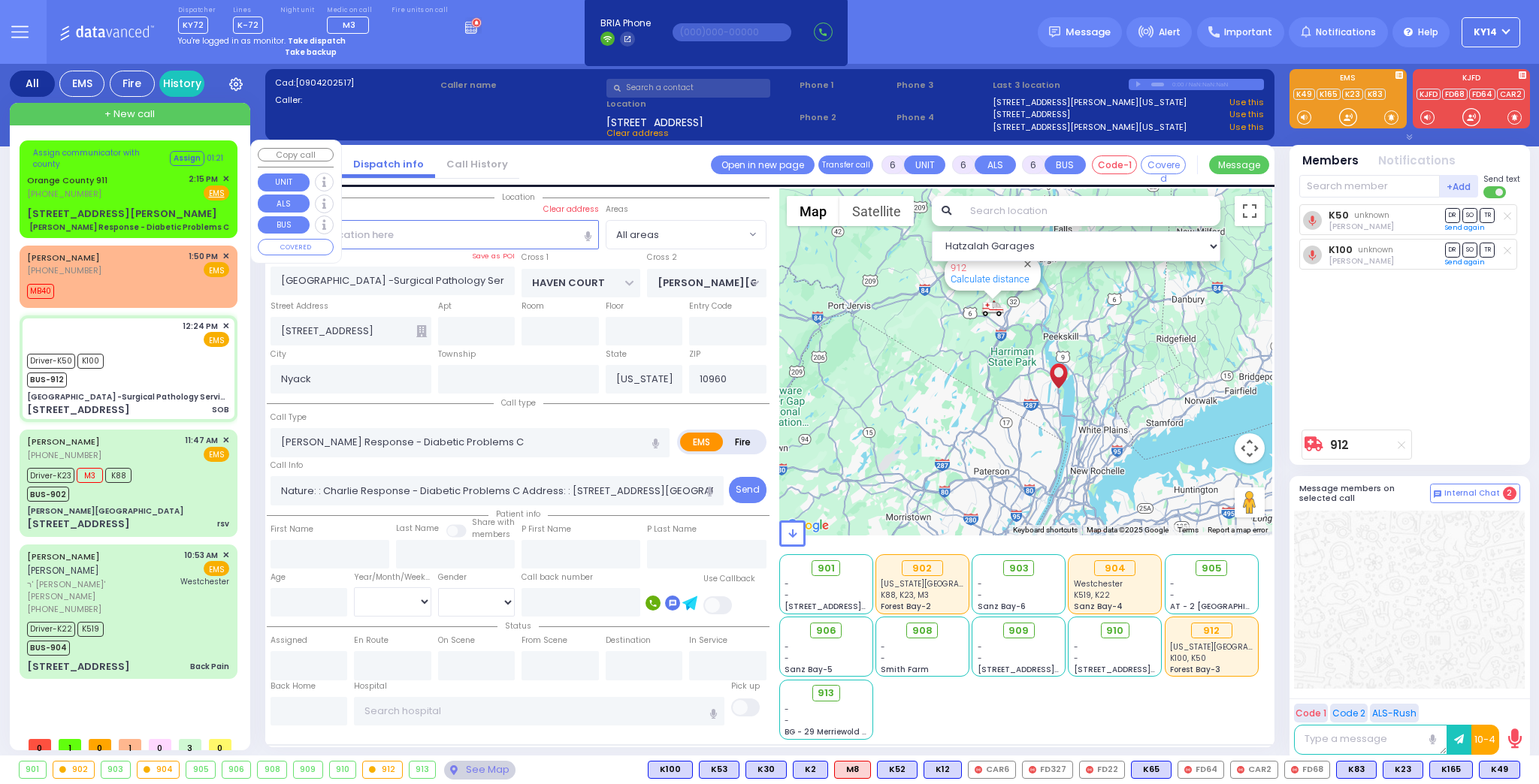
select select "Hatzalah Garages"
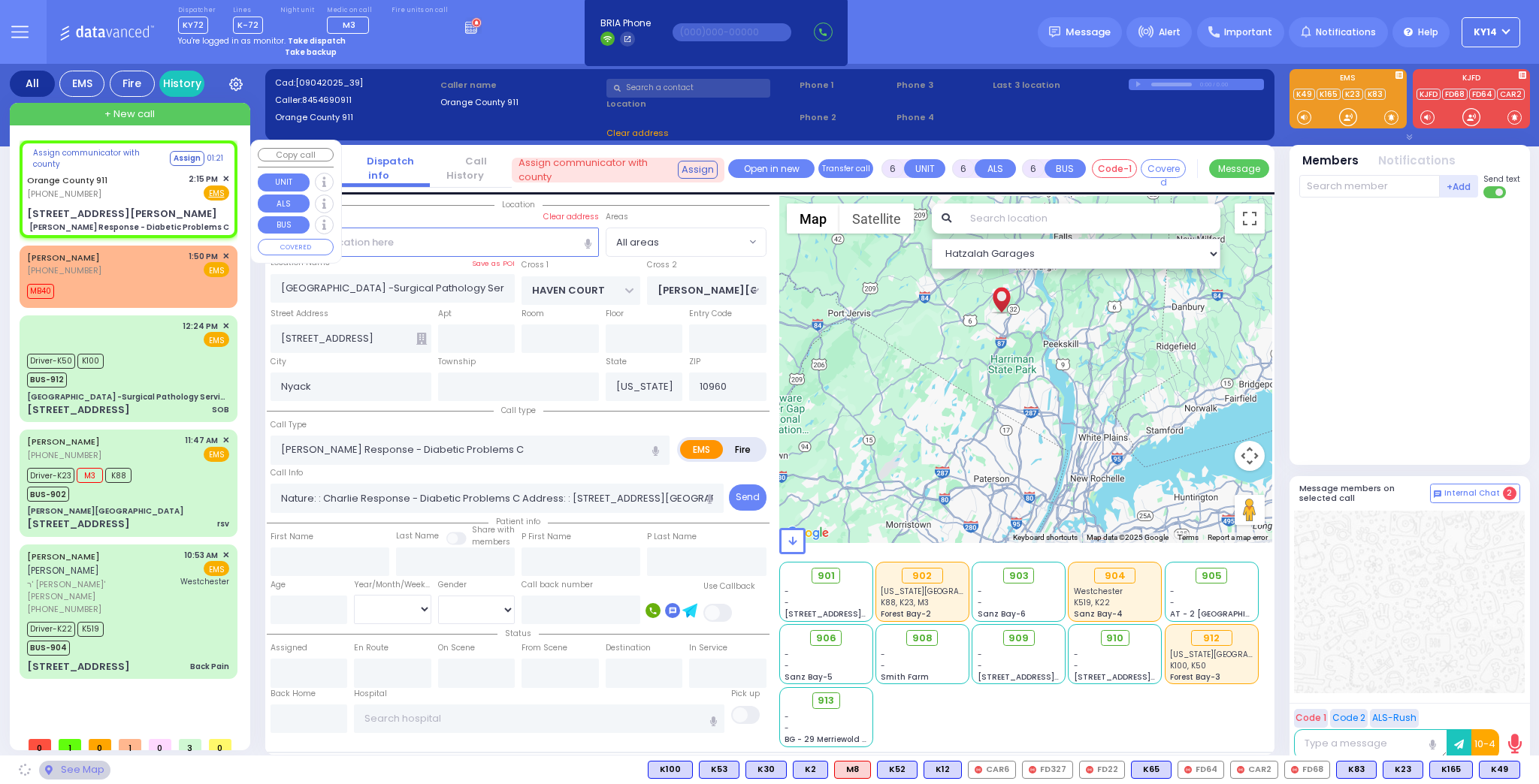
type input "[STREET_ADDRESS][PERSON_NAME]"
type input "Monroe"
type input "10930"
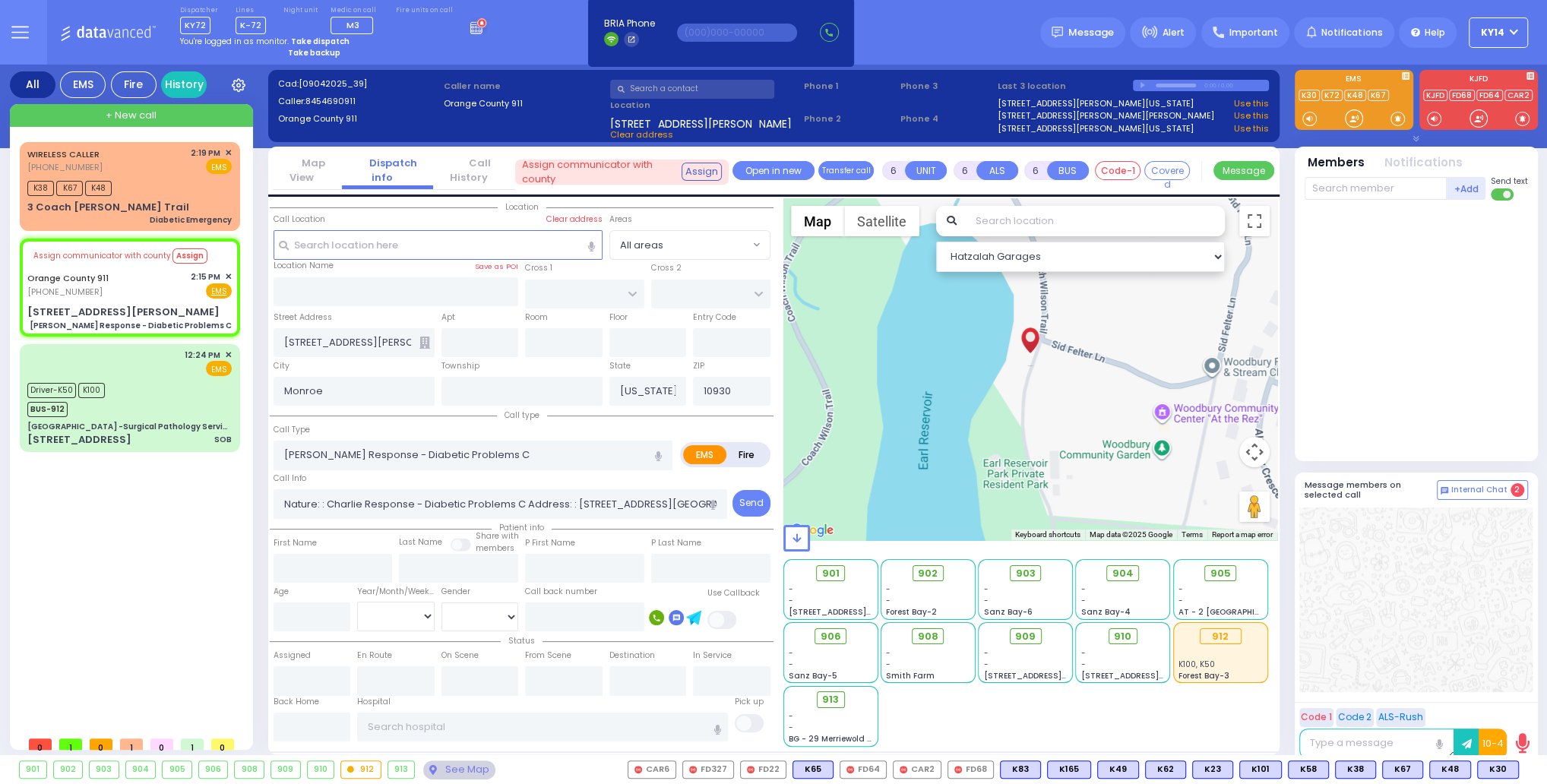
select select
radio input "true"
select select
type input "14:28"
select select "Hatzalah Garages"
